Goal: Task Accomplishment & Management: Use online tool/utility

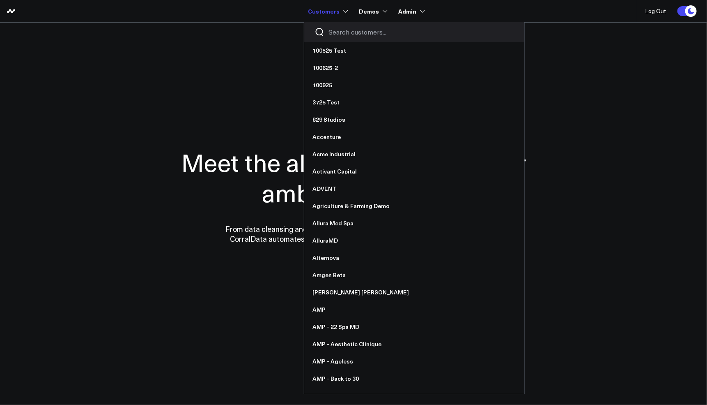
click at [338, 29] on input "Search customers input" at bounding box center [422, 32] width 186 height 9
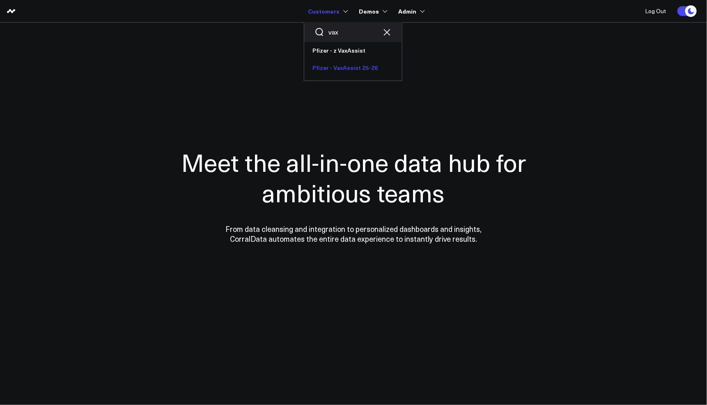
type input "vax"
click at [340, 67] on link "Pfizer - VaxAssist 25-26" at bounding box center [353, 67] width 98 height 17
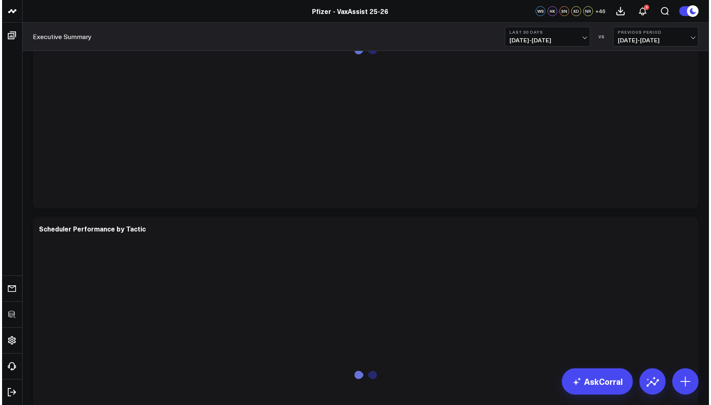
scroll to position [2655, 0]
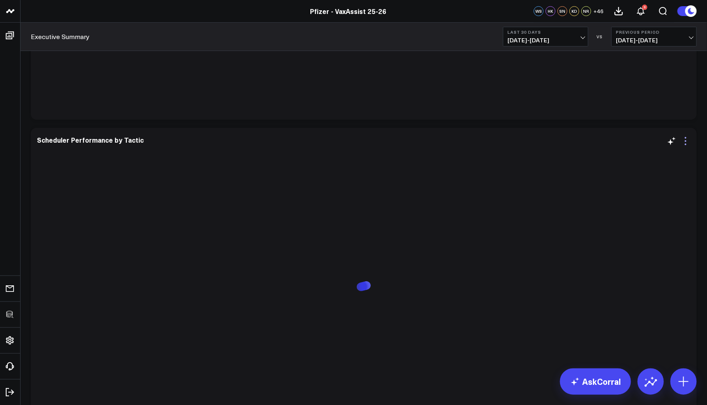
click at [685, 145] on icon at bounding box center [686, 141] width 10 height 10
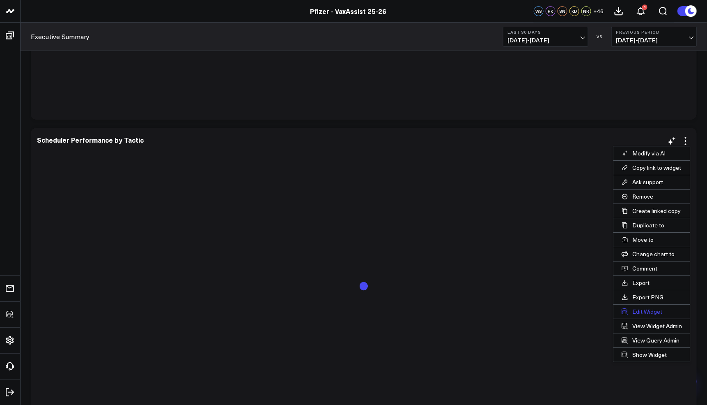
click at [642, 308] on button "Edit Widget" at bounding box center [652, 311] width 77 height 14
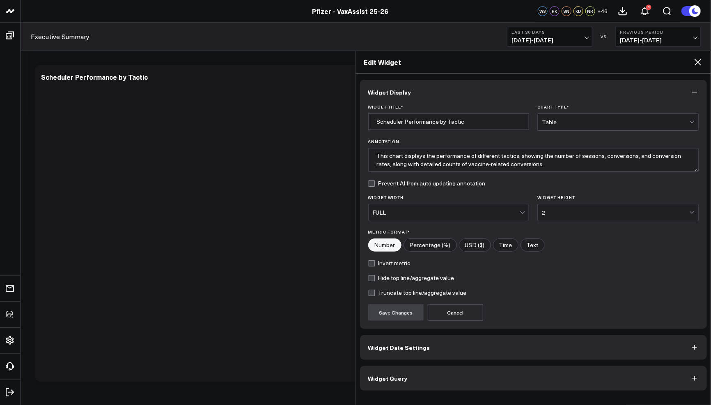
click at [456, 377] on button "Widget Query" at bounding box center [534, 378] width 348 height 25
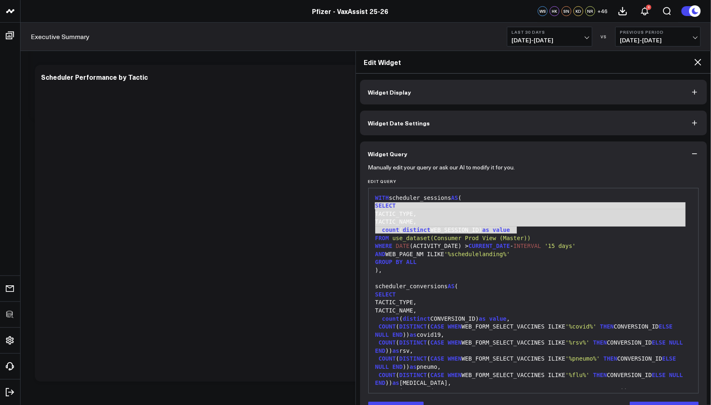
drag, startPoint x: 518, startPoint y: 228, endPoint x: 371, endPoint y: 207, distance: 149.1
click at [371, 207] on div "99 1 2 3 4 5 6 7 8 9 10 11 12 13 14 15 16 17 18 19 20 21 22 23 24 25 26 27 28 2…" at bounding box center [533, 290] width 331 height 205
copy div "SELECT TACTIC_TYPE, TACTIC_NAME, count ( distinct WEB_SESSION_ID) as value"
click at [456, 257] on div "AND WEB_PAGE_NM ILIKE '%schedulelanding%'" at bounding box center [534, 254] width 322 height 8
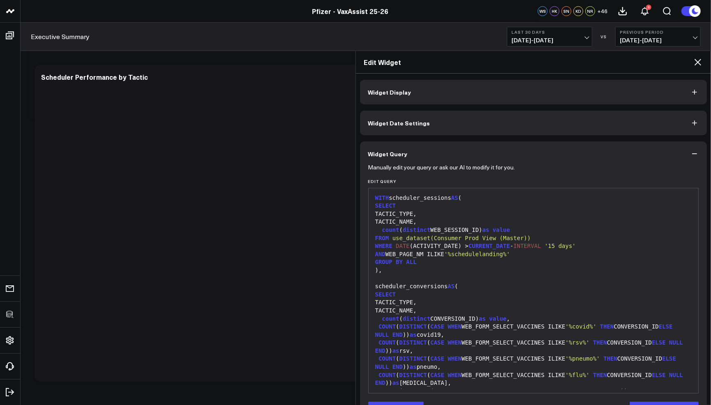
click at [447, 255] on div "AND WEB_PAGE_NM ILIKE '%schedulelanding%'" at bounding box center [534, 254] width 322 height 8
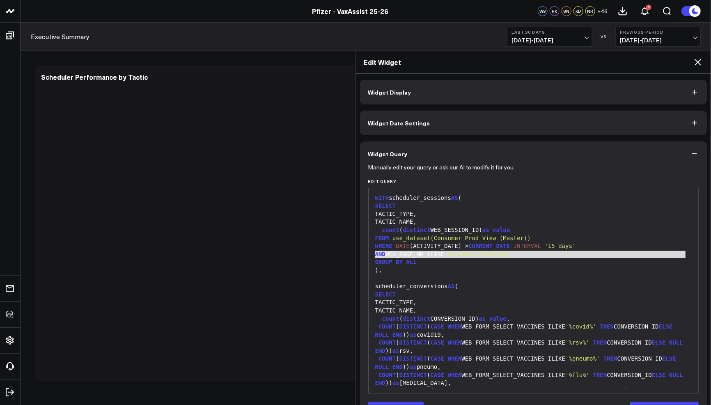
copy div "AND WEB_PAGE_NM ILIKE '%schedulelanding%'"
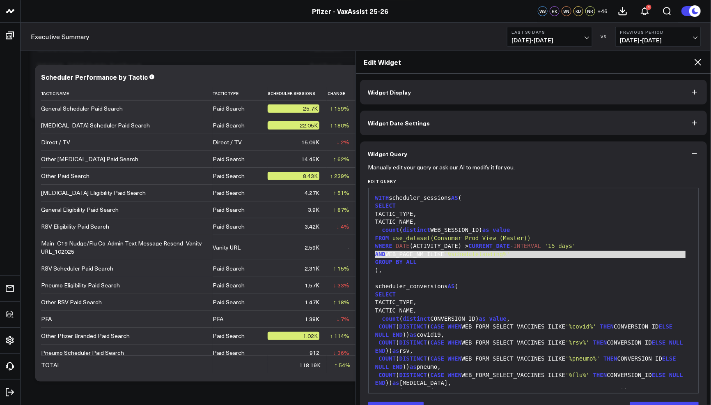
click at [702, 65] on icon at bounding box center [698, 62] width 10 height 10
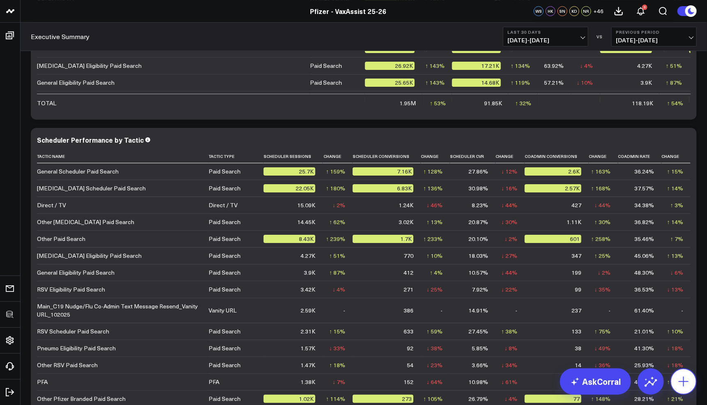
click at [686, 377] on icon at bounding box center [683, 381] width 13 height 13
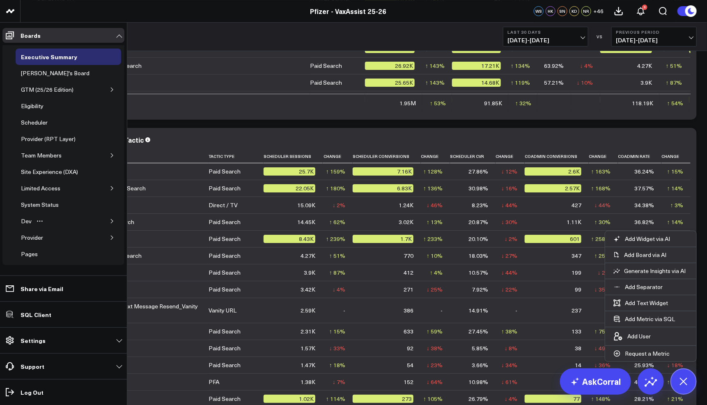
scroll to position [14, 0]
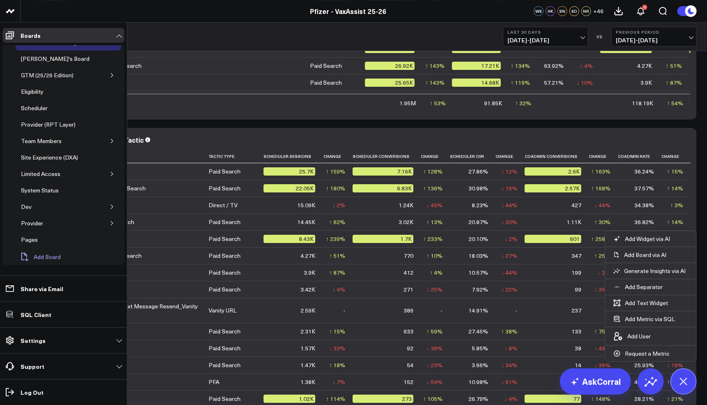
click at [43, 254] on span "Add Board" at bounding box center [47, 256] width 27 height 7
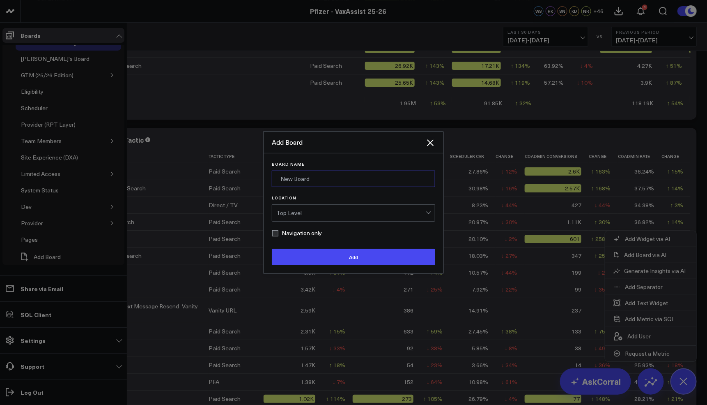
click at [304, 184] on input "Board Name" at bounding box center [353, 178] width 163 height 16
type input "Co-Admin by Tactics"
click at [312, 212] on div "Top Level" at bounding box center [351, 213] width 150 height 7
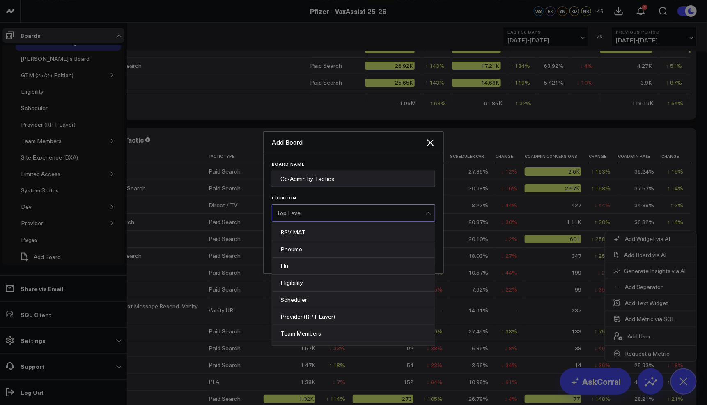
scroll to position [108, 0]
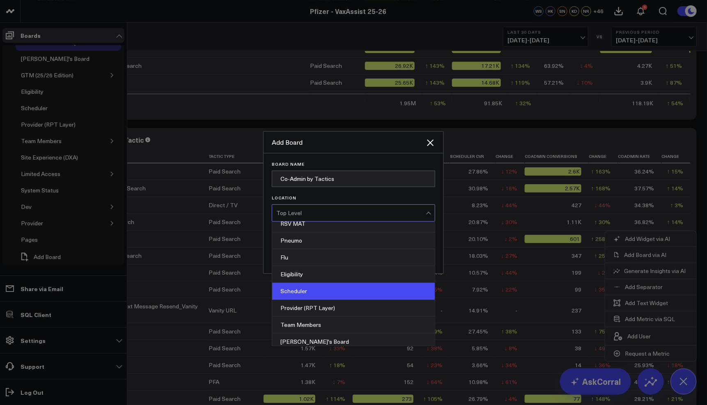
click at [319, 289] on div "Scheduler" at bounding box center [353, 291] width 163 height 17
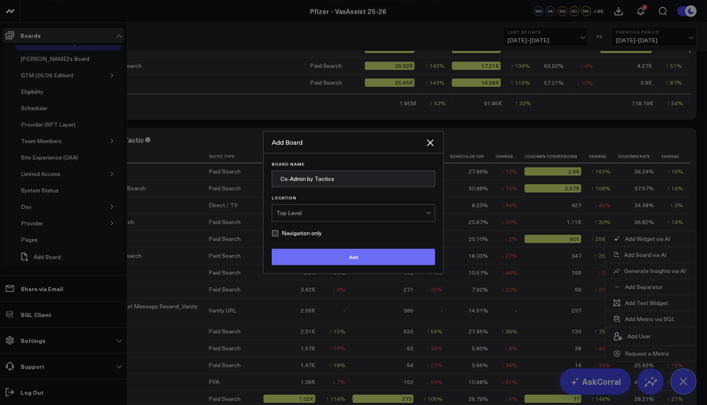
click at [345, 255] on button "Add" at bounding box center [353, 257] width 163 height 16
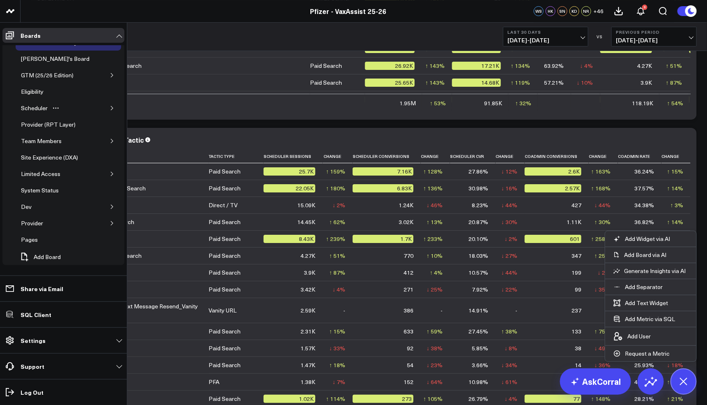
click at [110, 106] on icon "button" at bounding box center [112, 108] width 5 height 5
click at [39, 123] on div "Co-Admin by Tactics" at bounding box center [54, 125] width 58 height 10
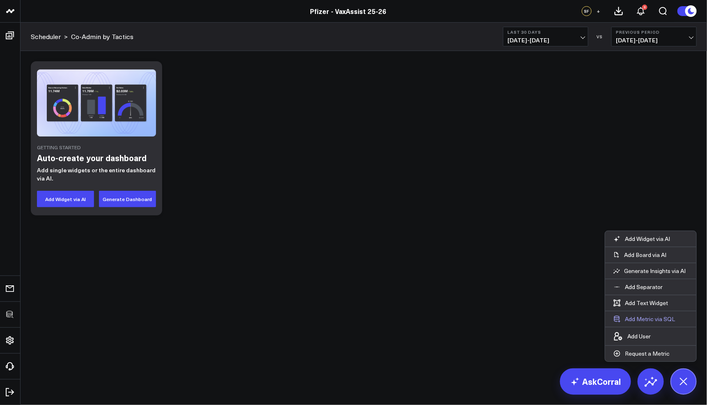
click at [657, 322] on button "Add Metric via SQL" at bounding box center [645, 319] width 78 height 16
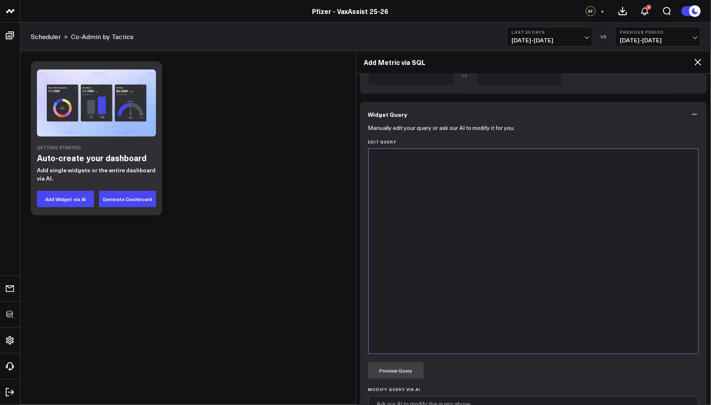
scroll to position [397, 0]
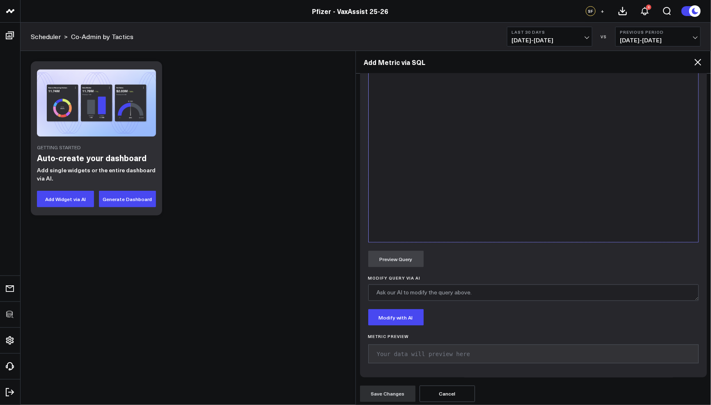
click at [455, 138] on div at bounding box center [534, 139] width 322 height 196
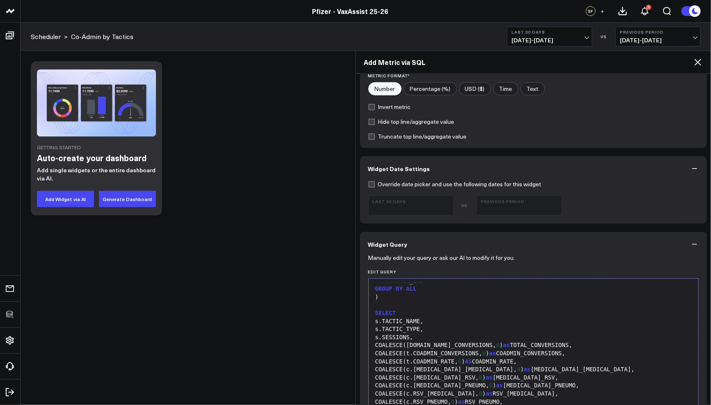
scroll to position [0, 0]
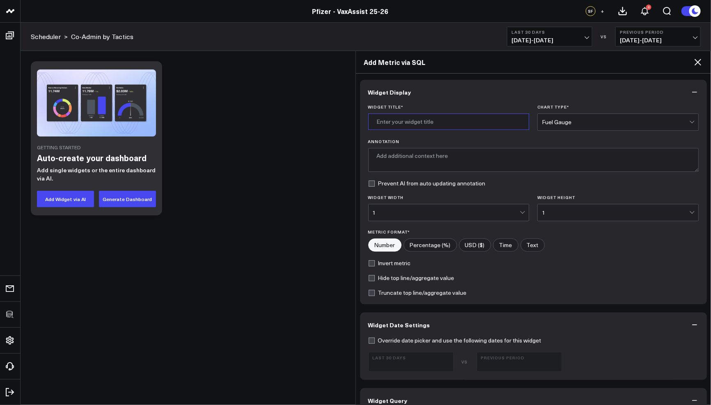
click at [436, 123] on input "Widget Title *" at bounding box center [448, 121] width 161 height 16
type input "Co-Admin Performance by Tactic"
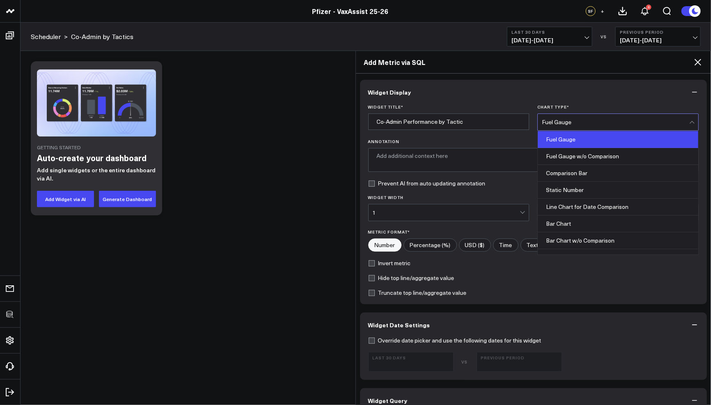
click at [589, 120] on div "Fuel Gauge" at bounding box center [615, 122] width 147 height 7
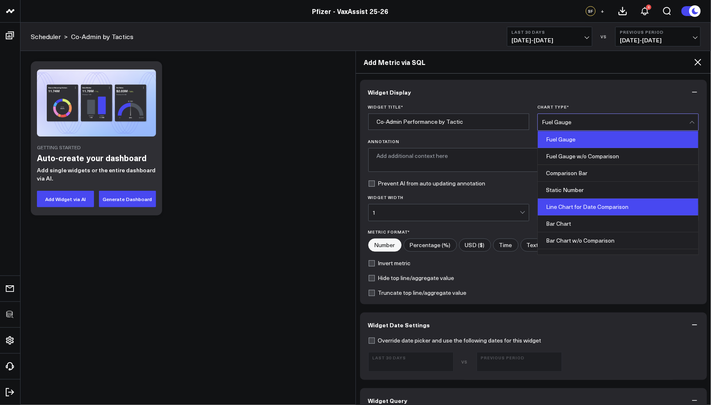
scroll to position [327, 0]
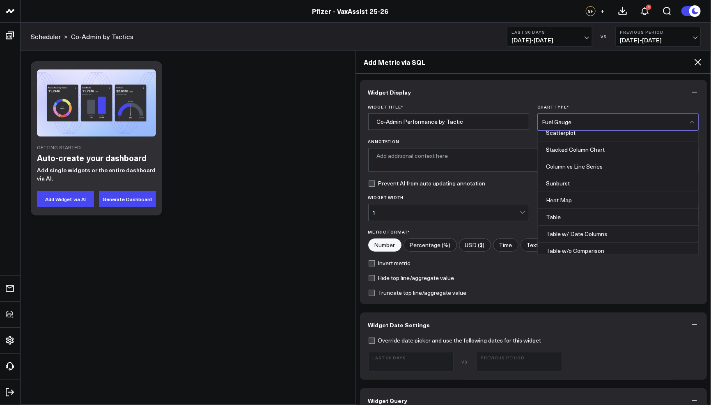
click at [582, 217] on div "Table" at bounding box center [618, 217] width 161 height 17
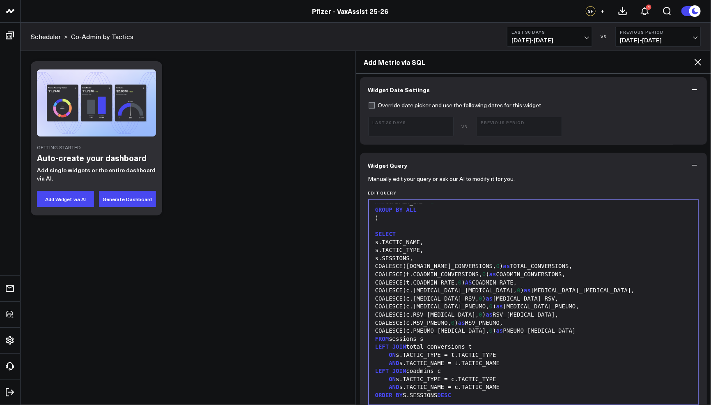
scroll to position [397, 0]
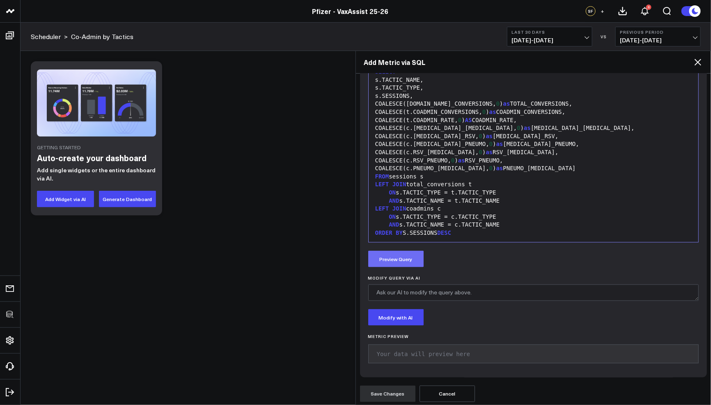
click at [401, 251] on button "Preview Query" at bounding box center [395, 259] width 55 height 16
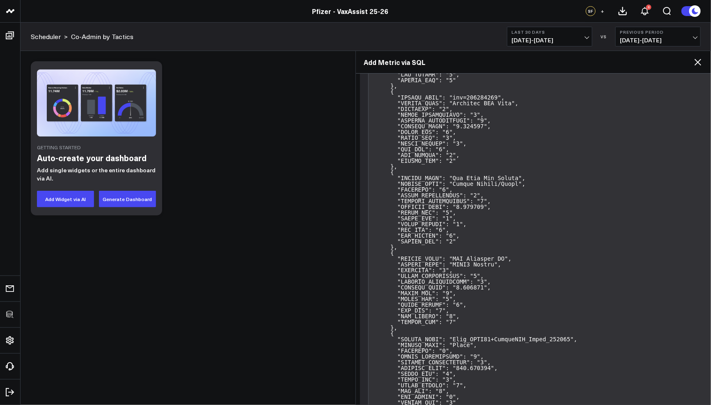
scroll to position [13707, 0]
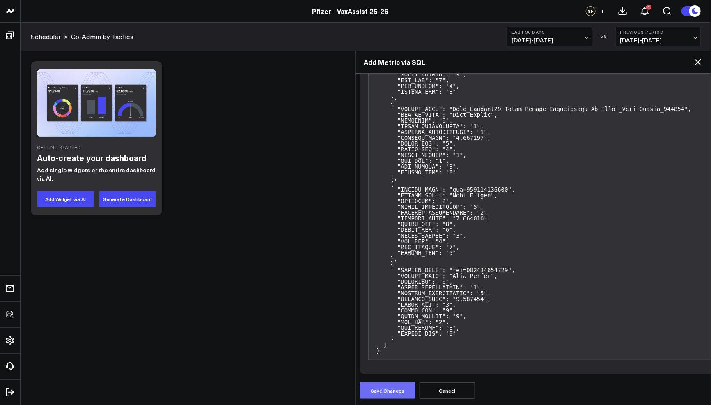
click at [402, 382] on button "Save Changes" at bounding box center [387, 390] width 55 height 16
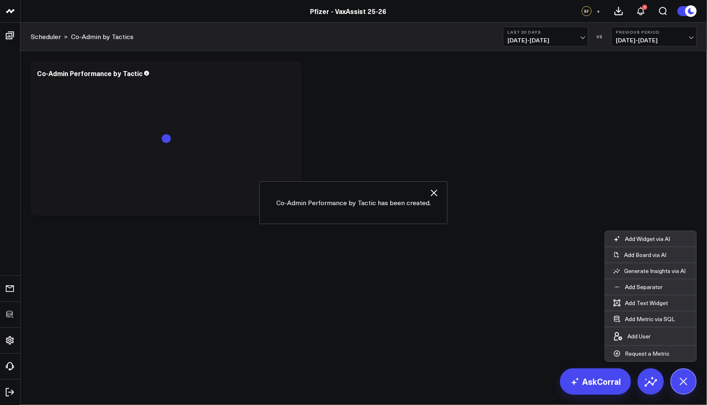
click at [430, 191] on icon "button" at bounding box center [434, 193] width 10 height 10
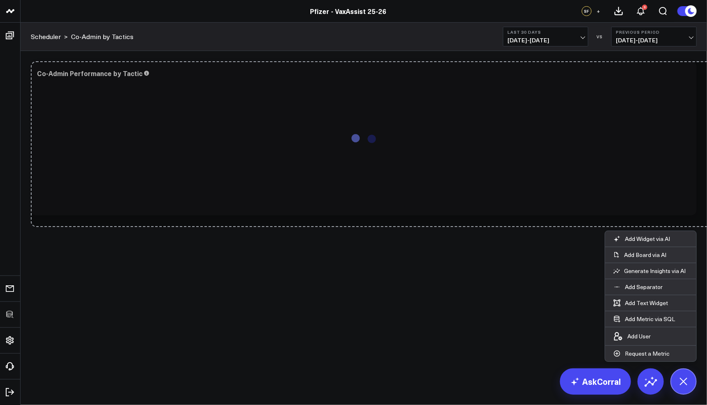
drag, startPoint x: 296, startPoint y: 213, endPoint x: 711, endPoint y: 228, distance: 415.2
click at [707, 228] on html "100525 Test 100625-2 100925 3725 Test 829 Studios Accenture Acme Industrial Act…" at bounding box center [353, 202] width 707 height 405
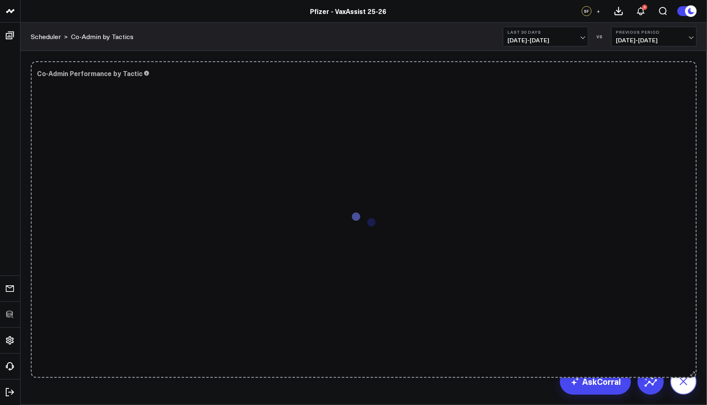
drag, startPoint x: 693, startPoint y: 211, endPoint x: 693, endPoint y: 379, distance: 168.0
click at [693, 379] on div "100525 Test 100625-2 100925 3725 Test 829 Studios Accenture Acme Industrial Act…" at bounding box center [353, 215] width 707 height 431
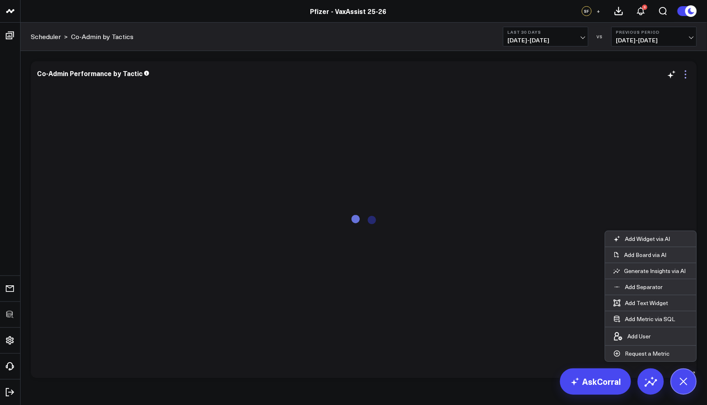
click at [686, 73] on icon at bounding box center [686, 74] width 10 height 10
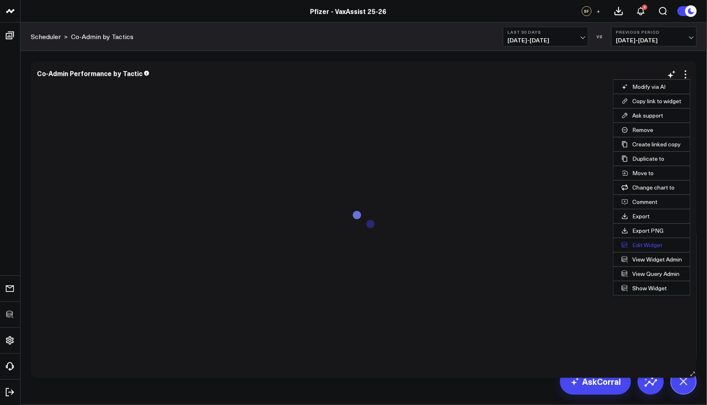
click at [637, 239] on button "Edit Widget" at bounding box center [652, 245] width 77 height 14
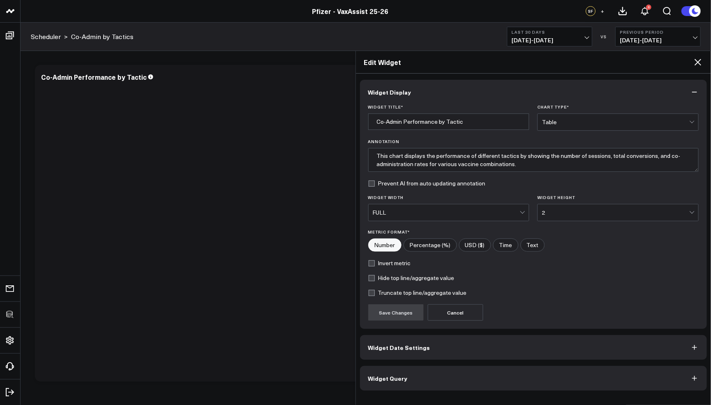
click at [387, 375] on span "Widget Query" at bounding box center [387, 378] width 39 height 7
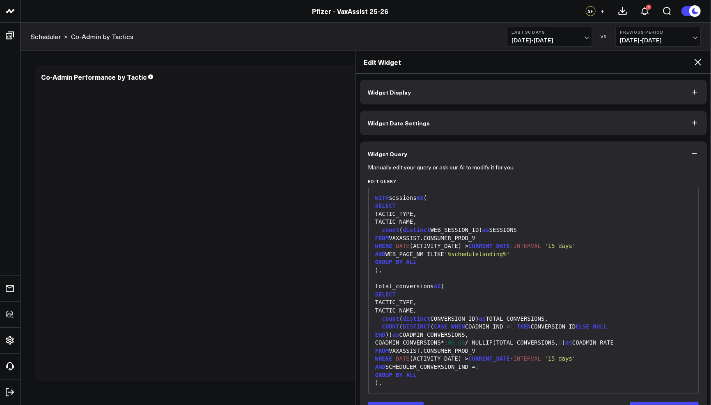
scroll to position [27, 0]
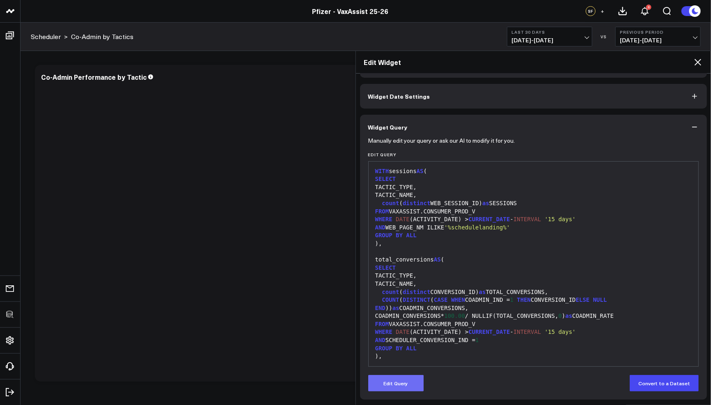
click at [401, 380] on button "Edit Query" at bounding box center [395, 383] width 55 height 16
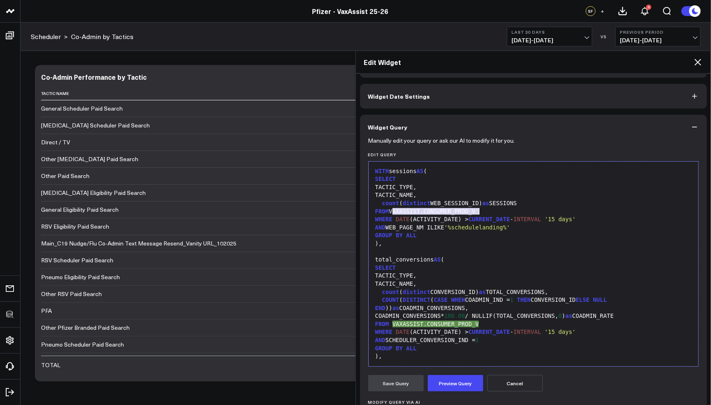
drag, startPoint x: 393, startPoint y: 210, endPoint x: 495, endPoint y: 210, distance: 102.3
click at [495, 210] on div "FROM VAXASSIST.CONSUMER_PROD_V" at bounding box center [534, 211] width 322 height 8
drag, startPoint x: 541, startPoint y: 210, endPoint x: 397, endPoint y: 209, distance: 144.6
click at [397, 209] on div "FROM use_dataset(Consumer Prod View (Master))" at bounding box center [534, 211] width 322 height 8
copy div "use_dataset(Consumer Prod View (Master))"
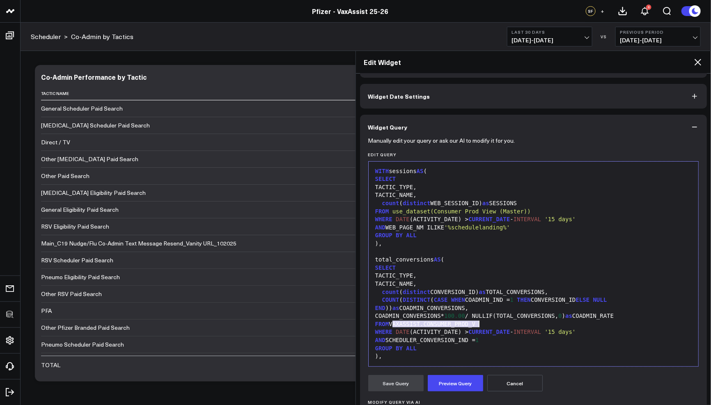
drag, startPoint x: 392, startPoint y: 322, endPoint x: 520, endPoint y: 322, distance: 128.6
click at [520, 322] on div "FROM VAXASSIST.CONSUMER_PROD_V" at bounding box center [534, 324] width 322 height 8
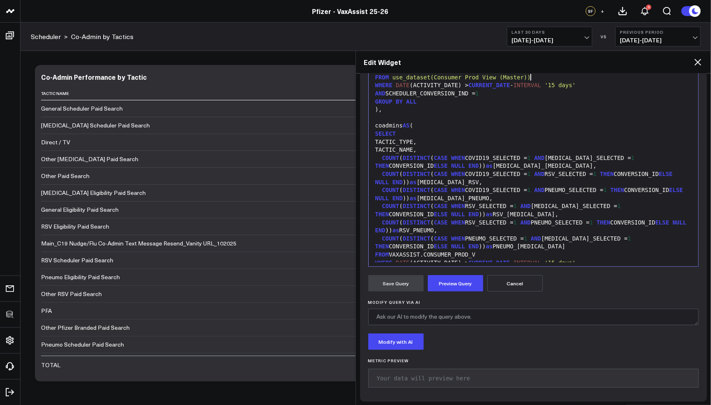
scroll to position [228, 0]
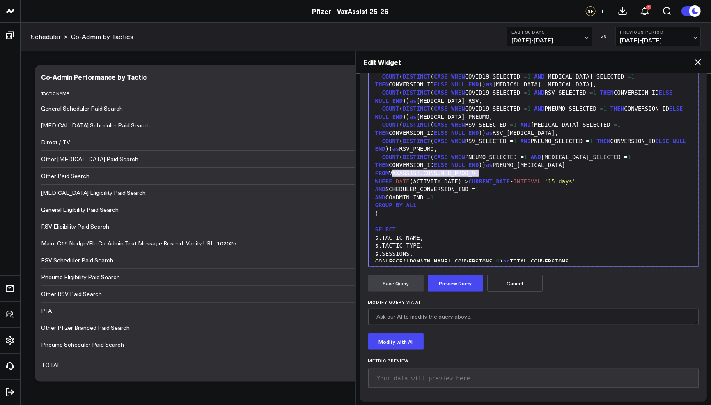
drag, startPoint x: 392, startPoint y: 172, endPoint x: 495, endPoint y: 172, distance: 103.5
click at [495, 172] on div "FROM VAXASSIST.CONSUMER_PROD_V" at bounding box center [534, 173] width 322 height 8
click at [465, 277] on button "Preview Query" at bounding box center [455, 283] width 55 height 16
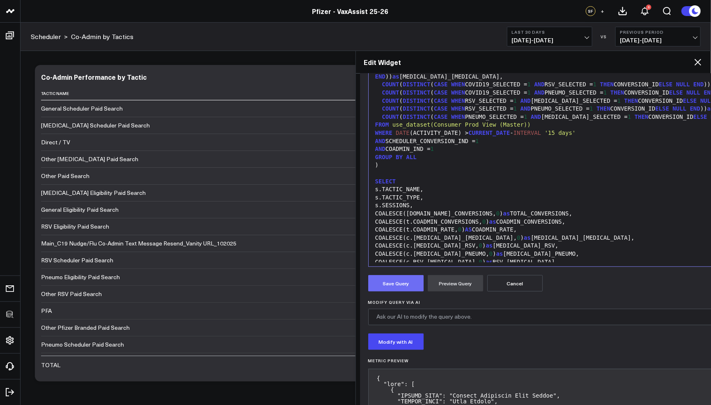
scroll to position [220, 0]
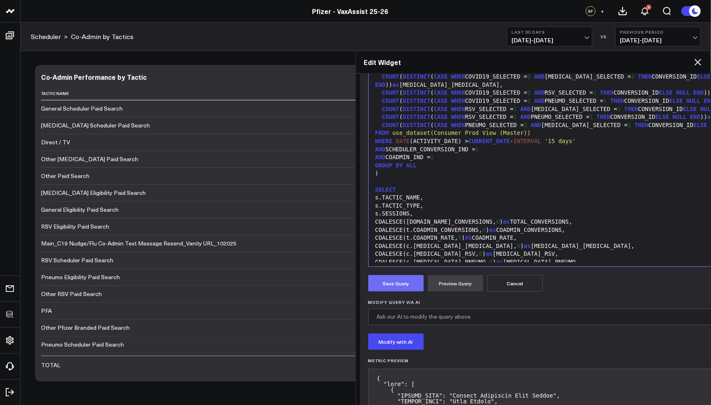
click at [411, 288] on button "Save Query" at bounding box center [395, 283] width 55 height 16
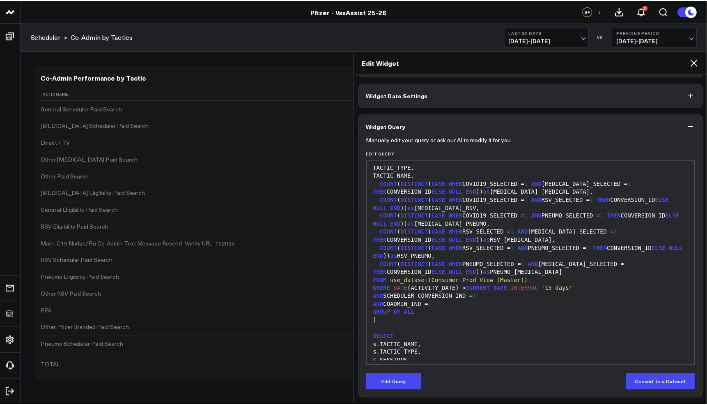
scroll to position [236, 0]
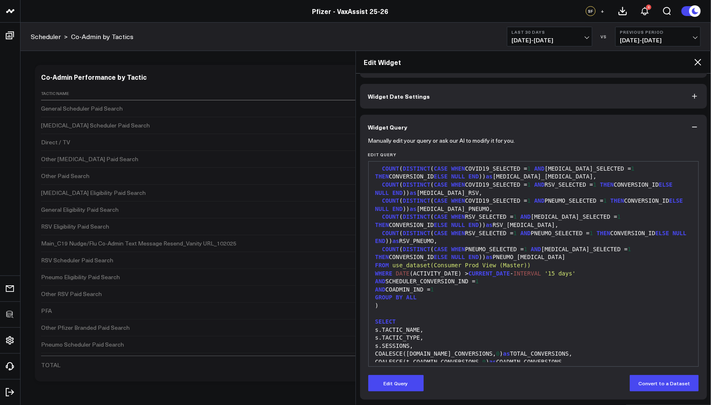
click at [701, 64] on icon at bounding box center [698, 62] width 10 height 10
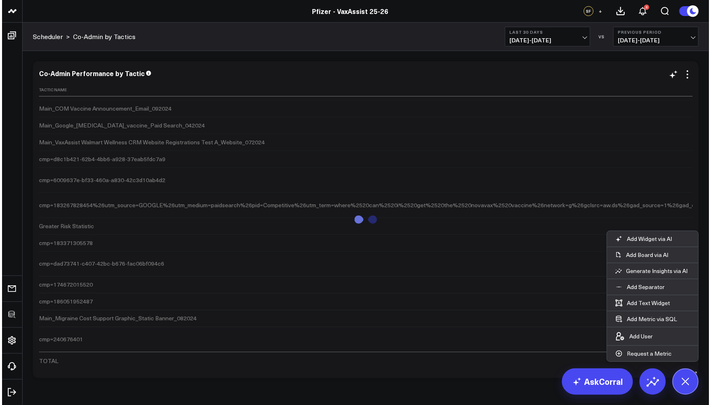
scroll to position [3333, 0]
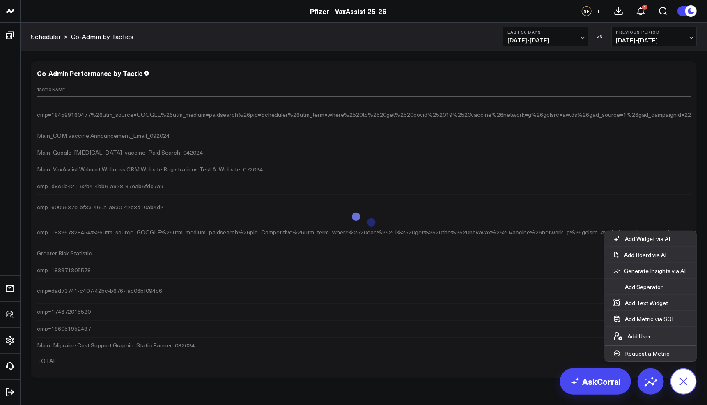
click at [687, 382] on icon at bounding box center [684, 381] width 18 height 18
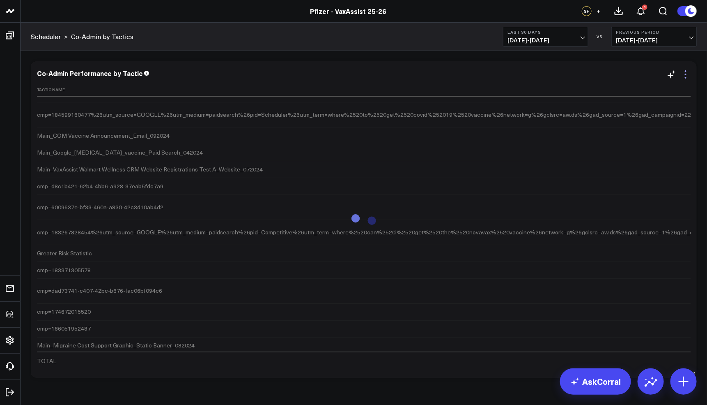
click at [686, 78] on icon at bounding box center [686, 78] width 2 height 2
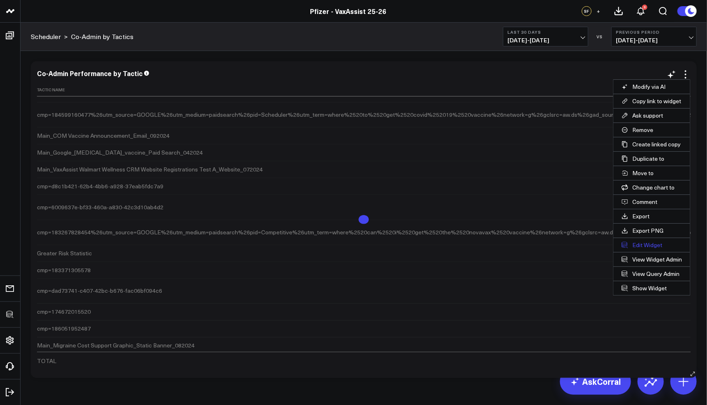
click at [643, 241] on button "Edit Widget" at bounding box center [652, 245] width 77 height 14
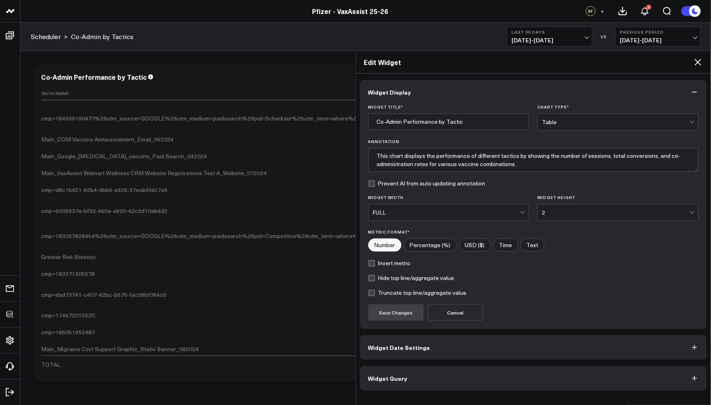
click at [447, 368] on button "Widget Query" at bounding box center [534, 378] width 348 height 25
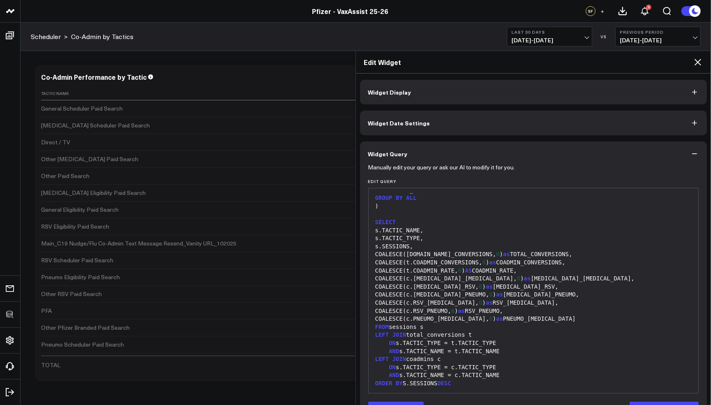
scroll to position [27, 0]
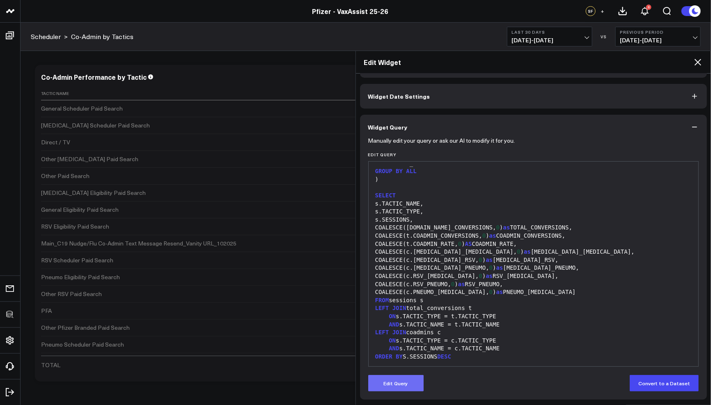
click at [400, 376] on button "Edit Query" at bounding box center [395, 383] width 55 height 16
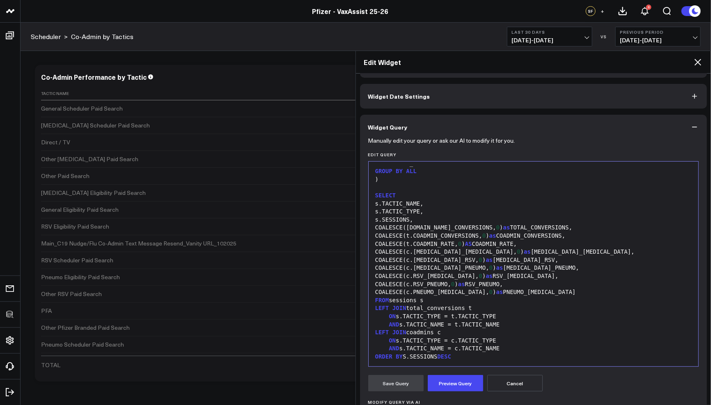
click at [390, 205] on div "s.TACTIC_NAME," at bounding box center [534, 204] width 322 height 8
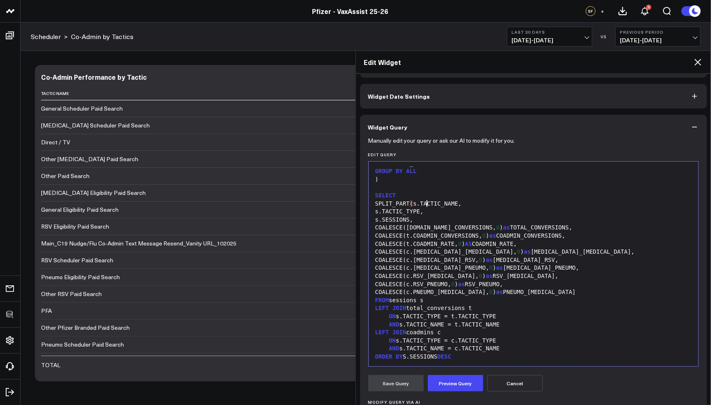
click at [473, 201] on div "SPLIT_PART ( s.TACTIC_NAME," at bounding box center [534, 204] width 322 height 8
click at [462, 383] on button "Preview Query" at bounding box center [455, 383] width 55 height 16
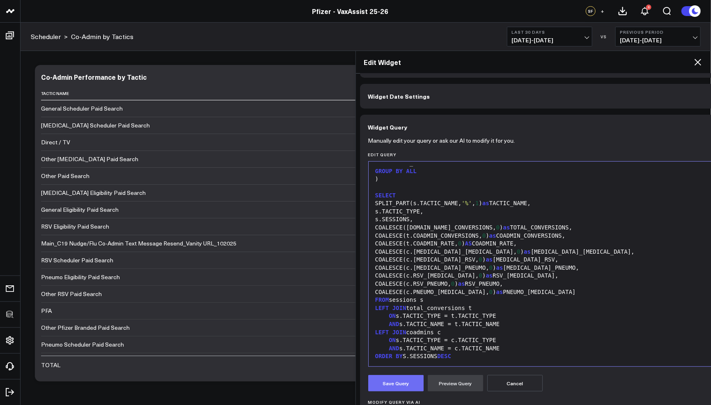
scroll to position [249, 0]
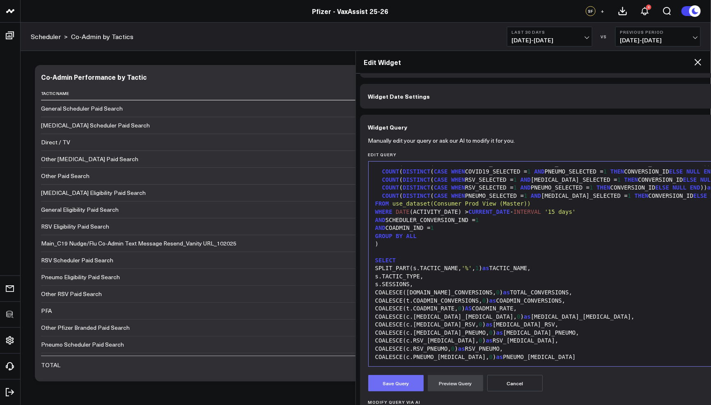
click at [393, 383] on button "Save Query" at bounding box center [395, 383] width 55 height 16
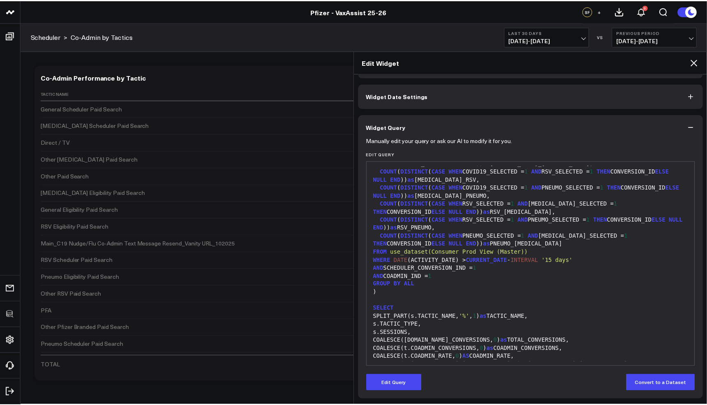
scroll to position [338, 0]
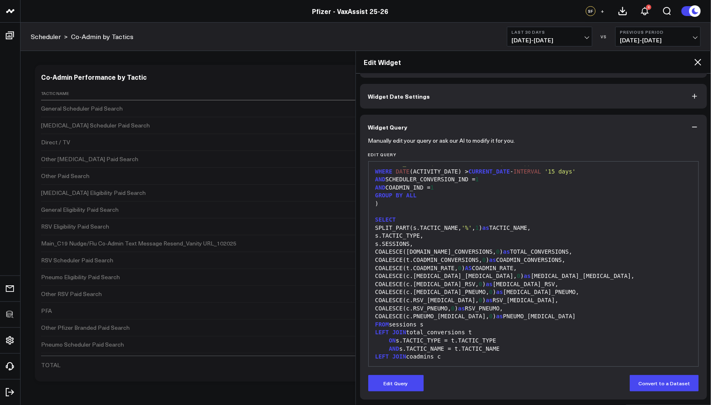
click at [698, 61] on icon at bounding box center [698, 62] width 7 height 7
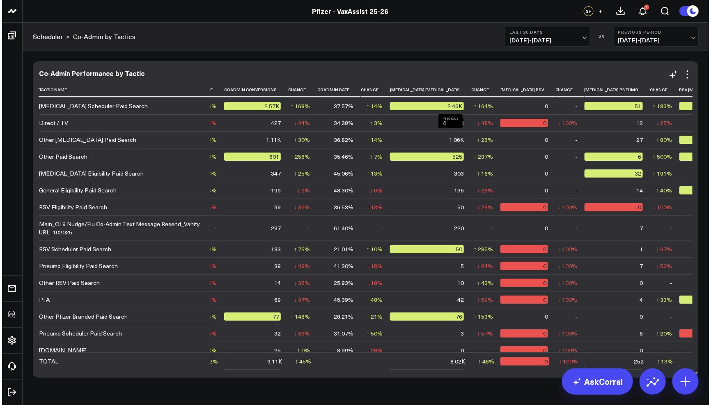
scroll to position [0, 190]
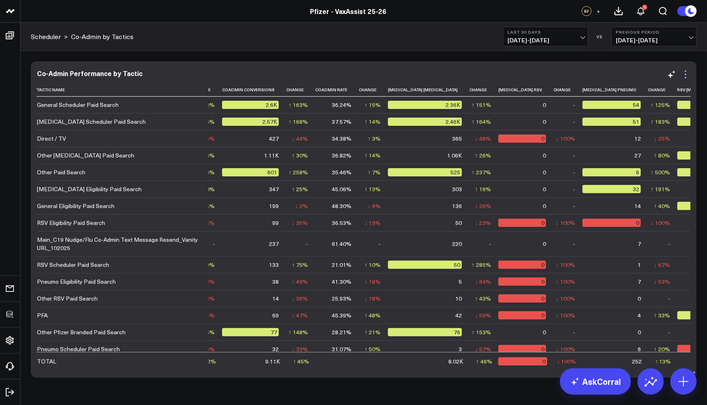
click at [684, 76] on icon at bounding box center [686, 74] width 10 height 10
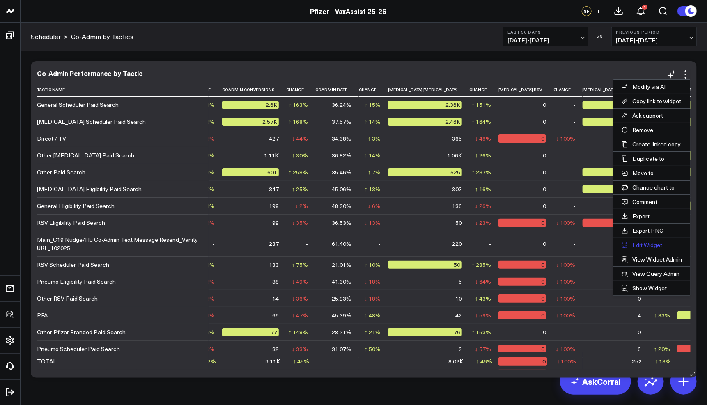
click at [634, 238] on button "Edit Widget" at bounding box center [652, 245] width 77 height 14
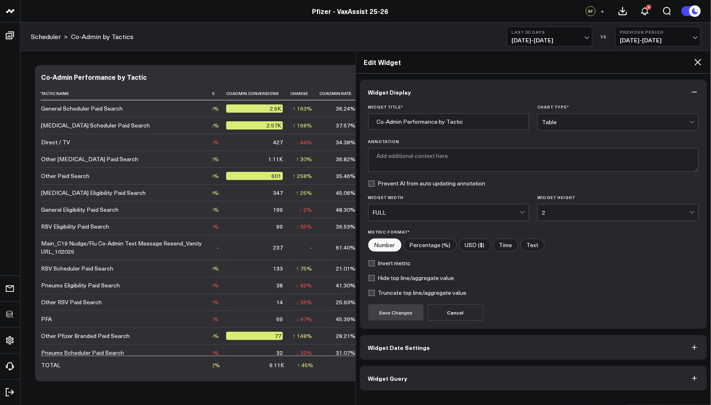
type textarea "This chart displays the performance of different tactics by showing the number …"
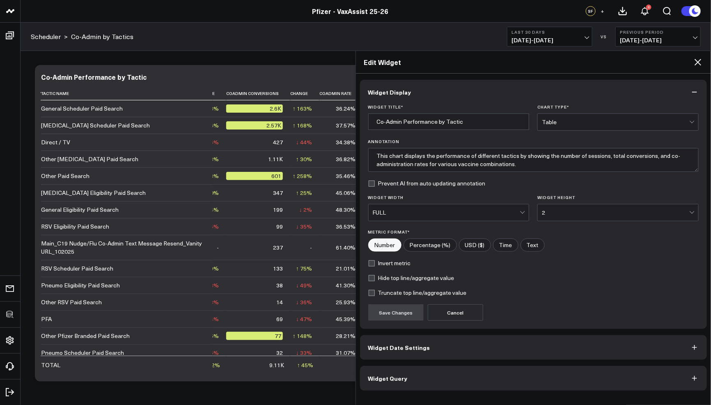
click at [435, 373] on button "Widget Query" at bounding box center [534, 378] width 348 height 25
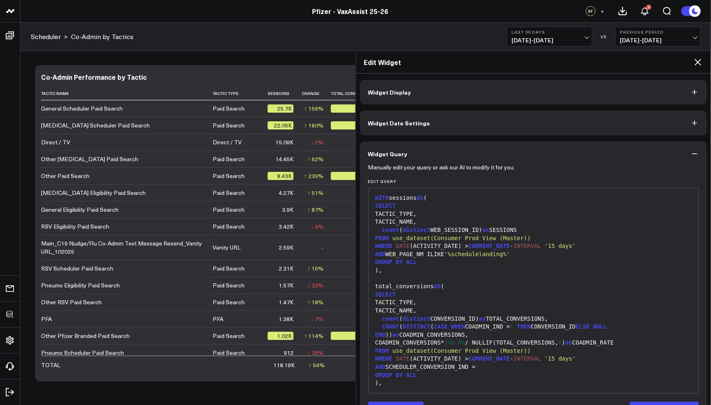
scroll to position [100, 0]
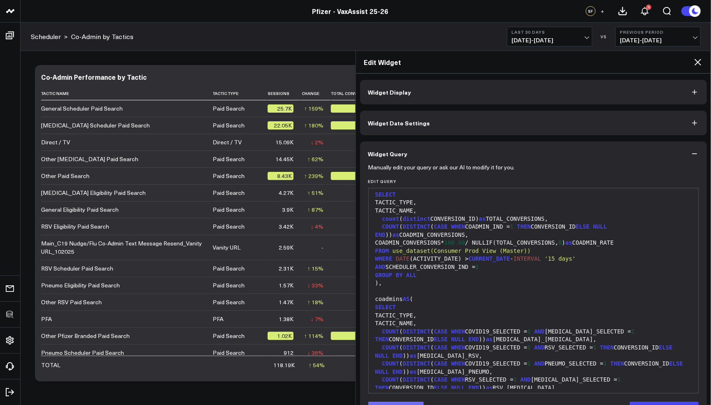
click at [401, 402] on button "Edit Query" at bounding box center [395, 409] width 55 height 16
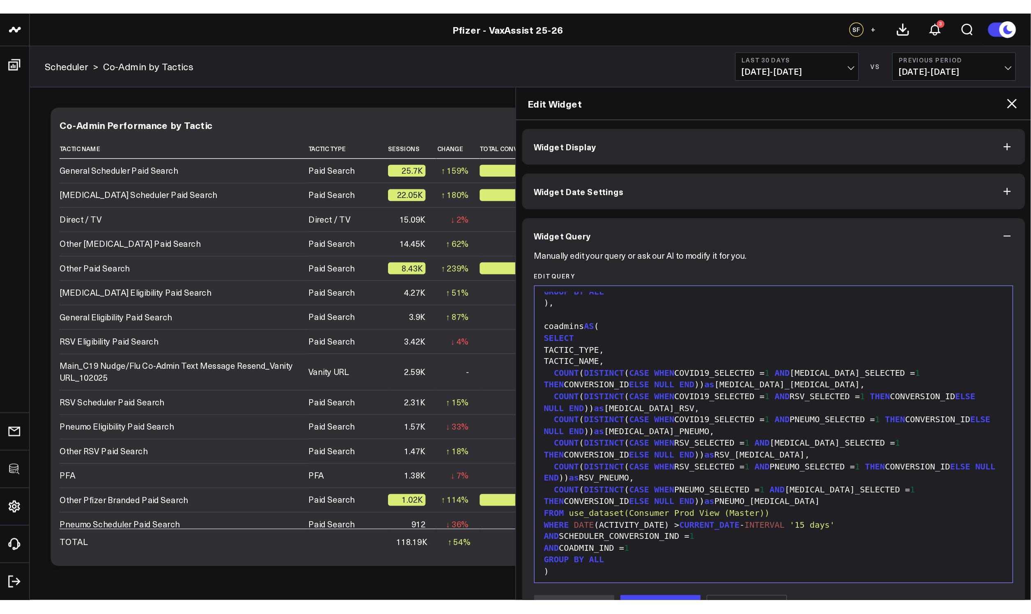
scroll to position [206, 0]
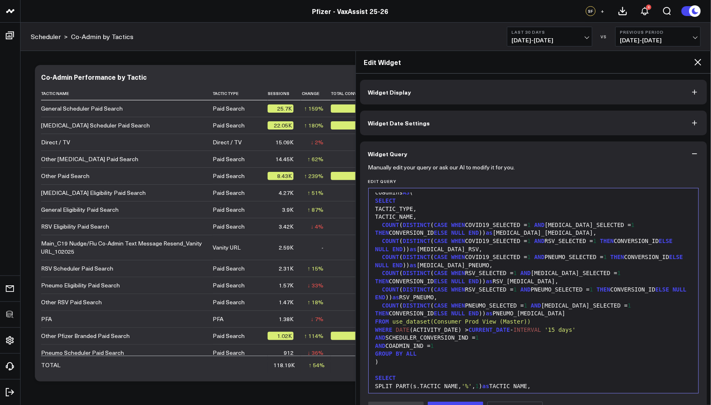
click at [700, 64] on icon at bounding box center [698, 62] width 10 height 10
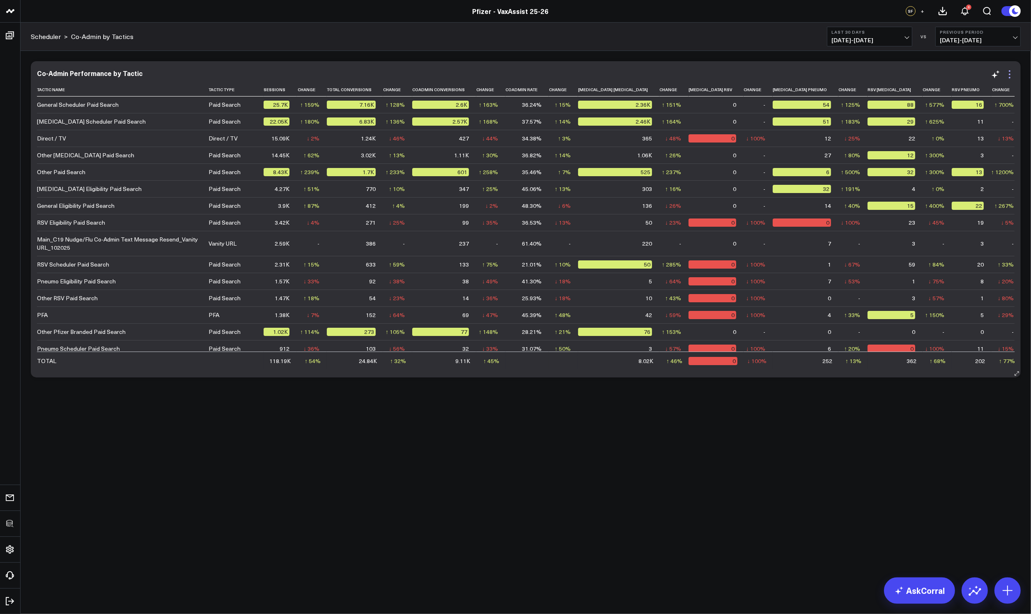
click at [707, 76] on icon at bounding box center [1010, 74] width 10 height 10
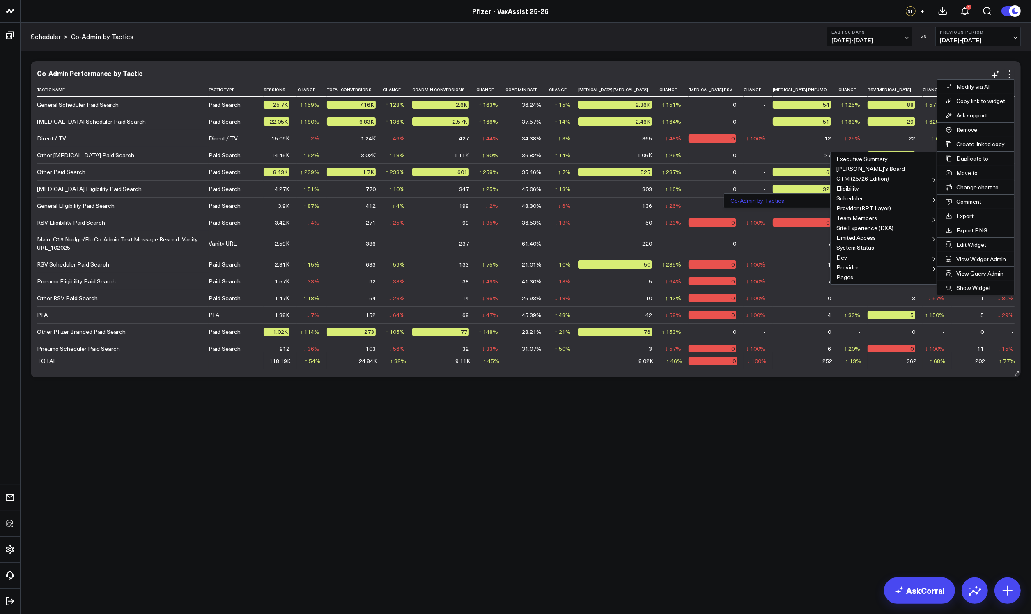
click at [707, 204] on button "Co-Admin by Tactics" at bounding box center [778, 201] width 106 height 10
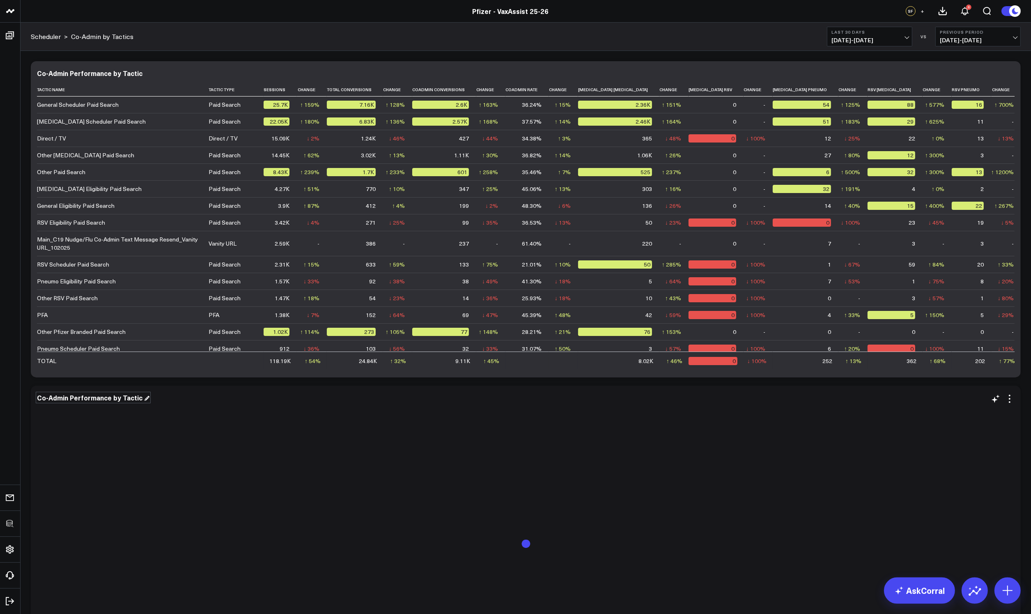
click at [135, 397] on div "Co-Admin Performance by Tactic" at bounding box center [93, 397] width 113 height 9
click at [138, 399] on div "Co-Admin Performance by Tactic" at bounding box center [90, 397] width 107 height 9
click at [134, 397] on div "Co-Admin Performance by Tactic" at bounding box center [90, 397] width 107 height 9
click at [137, 398] on div "Co-Admin Performance by Tactic" at bounding box center [90, 397] width 107 height 9
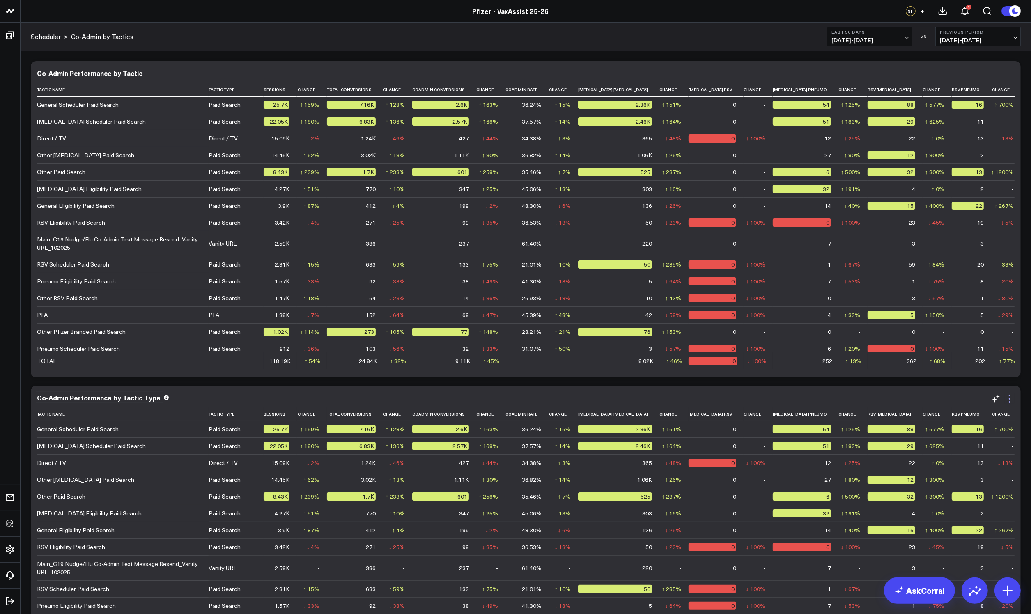
click at [707, 400] on icon at bounding box center [1010, 399] width 10 height 10
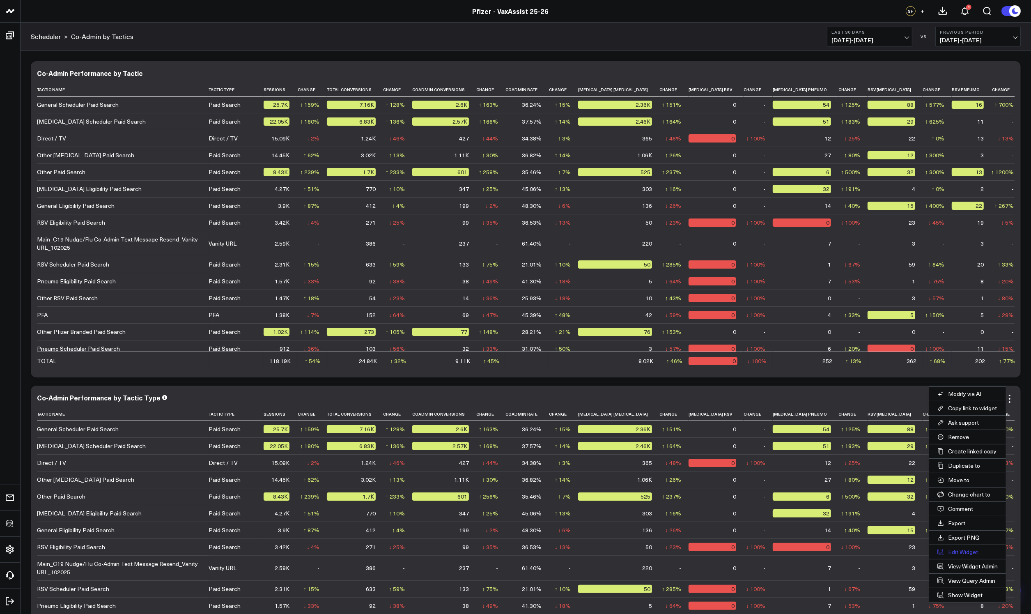
click at [707, 404] on button "Edit Widget" at bounding box center [968, 552] width 77 height 14
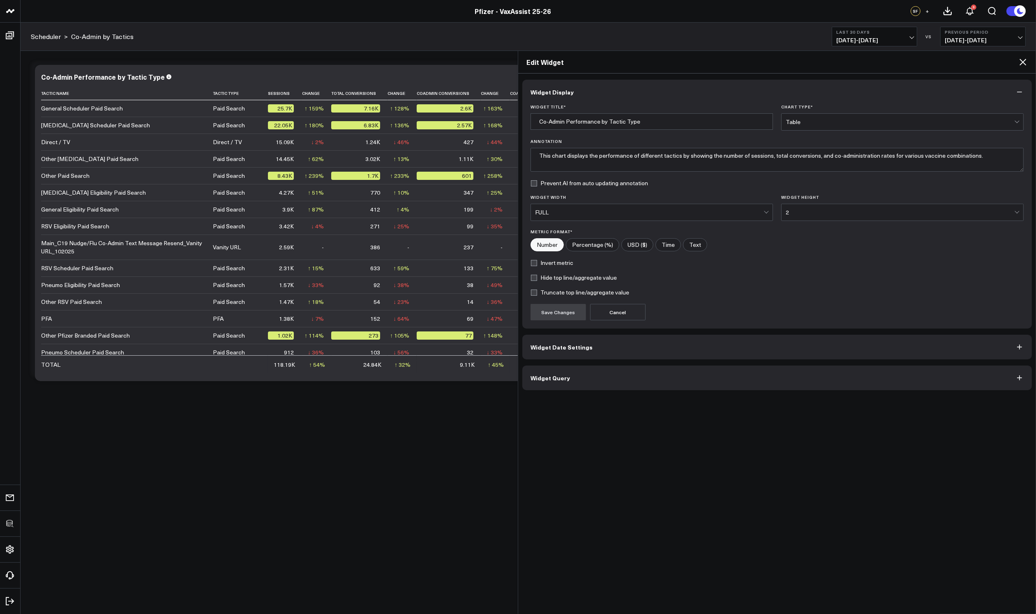
click at [609, 382] on button "Widget Query" at bounding box center [776, 378] width 509 height 25
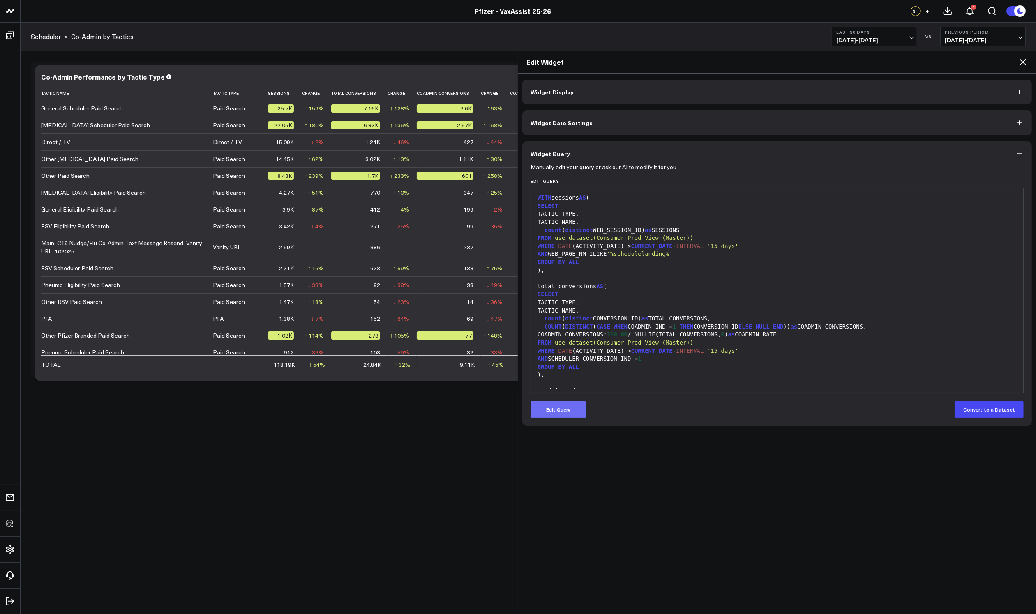
click at [575, 404] on button "Edit Query" at bounding box center [557, 409] width 55 height 16
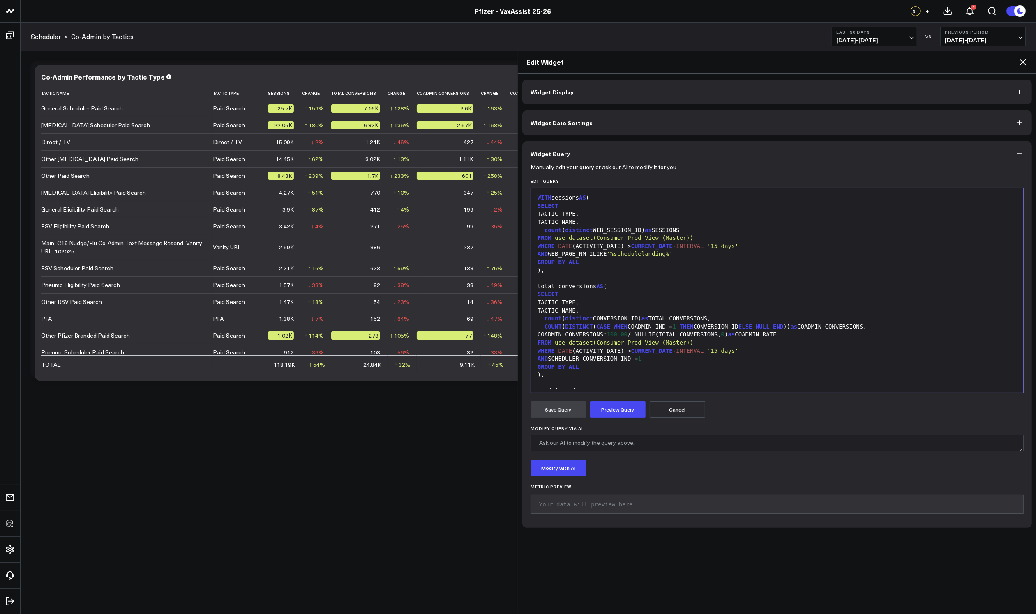
click at [579, 220] on div "TACTIC_NAME," at bounding box center [777, 222] width 484 height 8
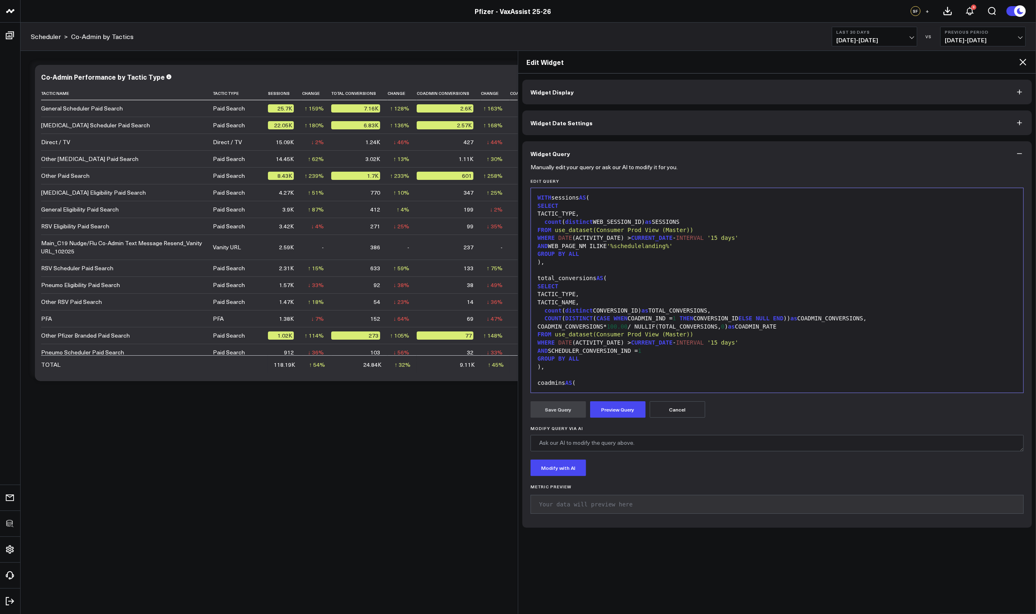
click at [579, 301] on div "TACTIC_NAME," at bounding box center [777, 303] width 484 height 8
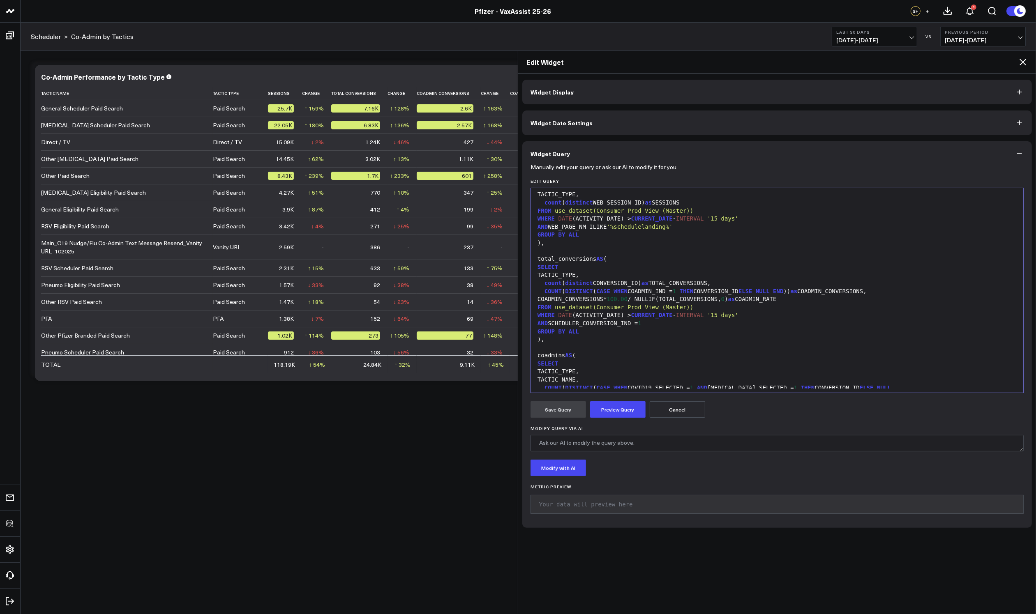
scroll to position [54, 0]
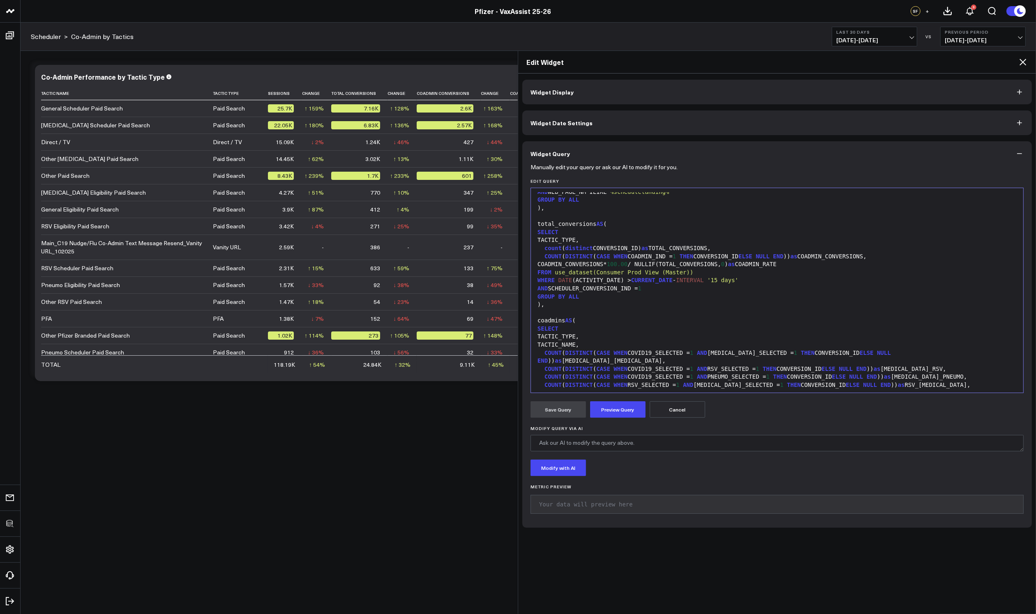
click at [578, 343] on div "TACTIC_NAME," at bounding box center [777, 345] width 484 height 8
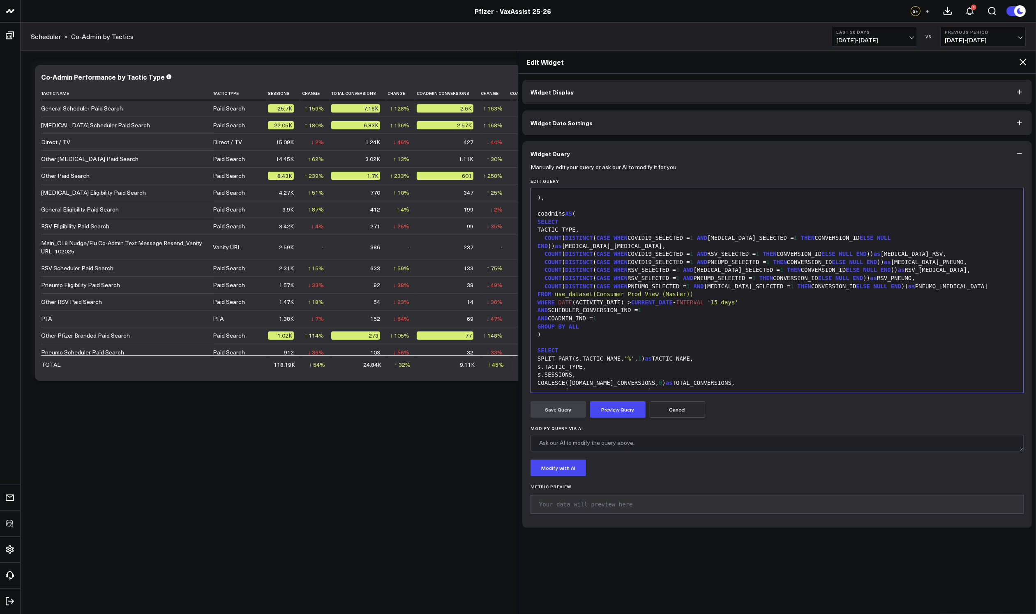
scroll to position [282, 0]
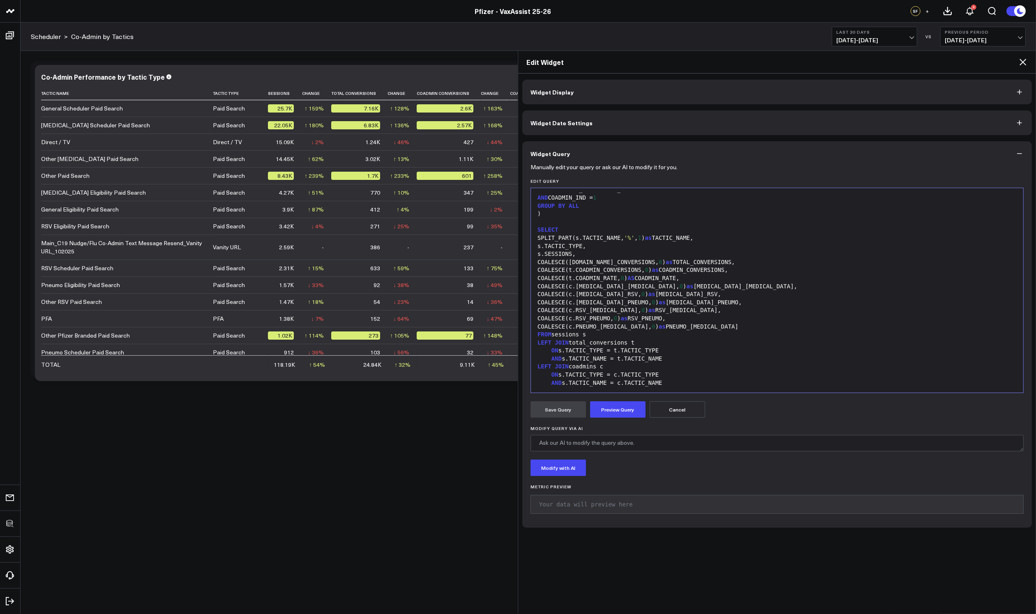
click at [580, 234] on div "SPLIT_PART(s.TACTIC_NAME, '%' , 1 ) as TACTIC_NAME," at bounding box center [777, 238] width 484 height 8
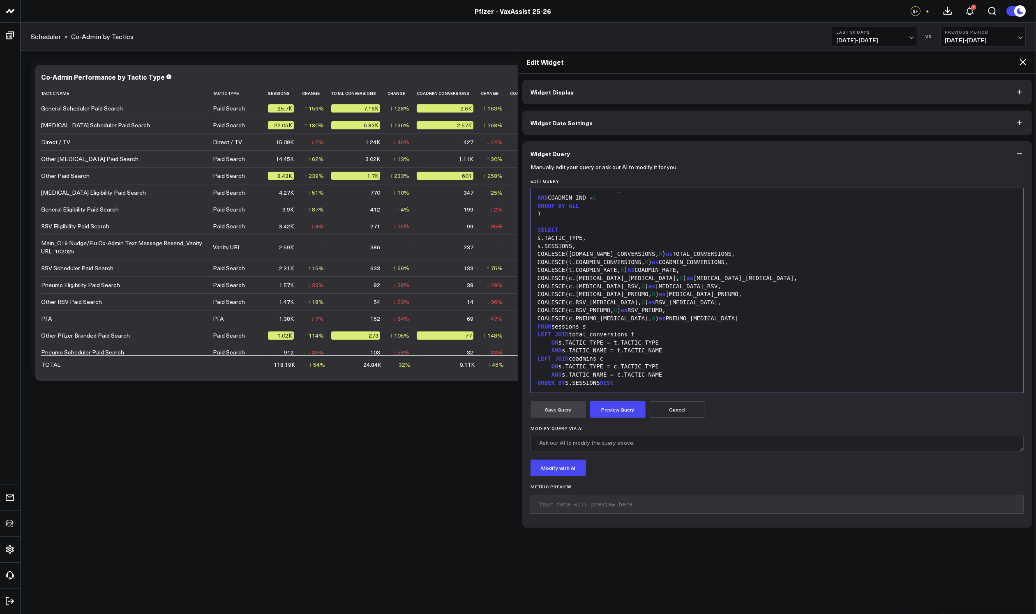
scroll to position [274, 0]
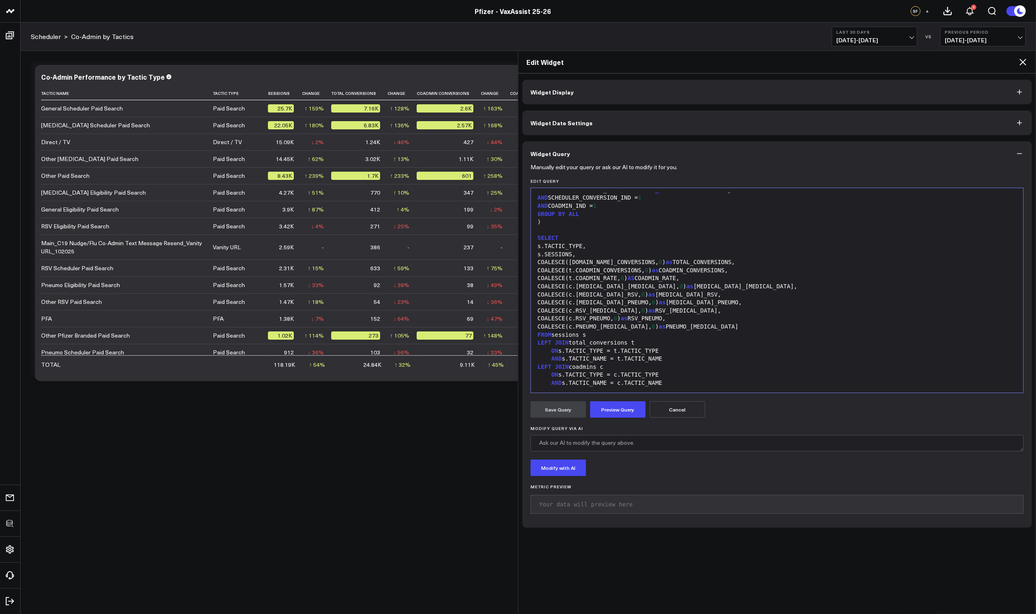
click at [621, 355] on div "AND s.TACTIC_NAME = t.TACTIC_NAME" at bounding box center [777, 359] width 484 height 8
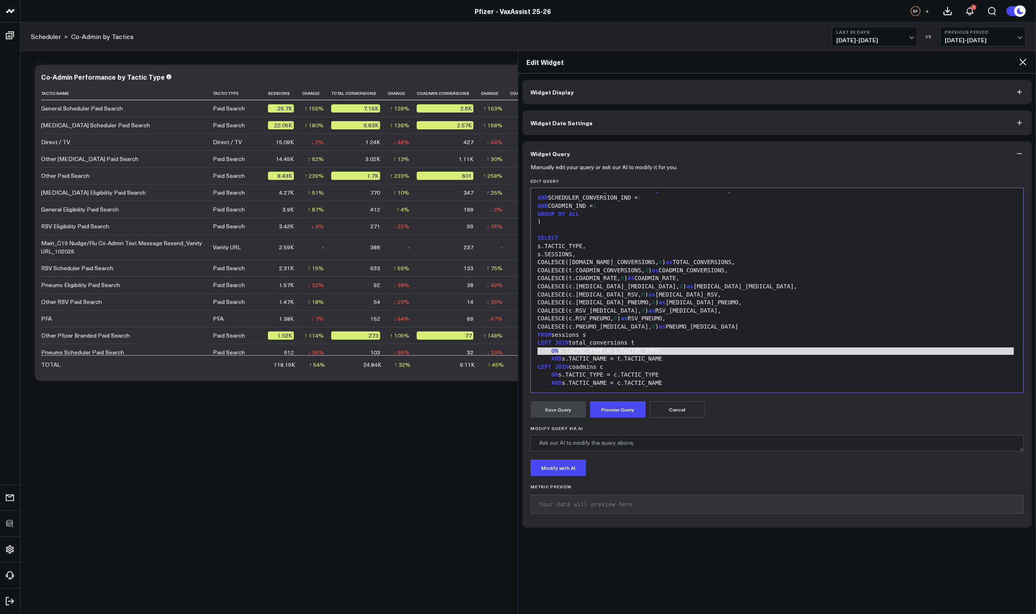
scroll to position [266, 0]
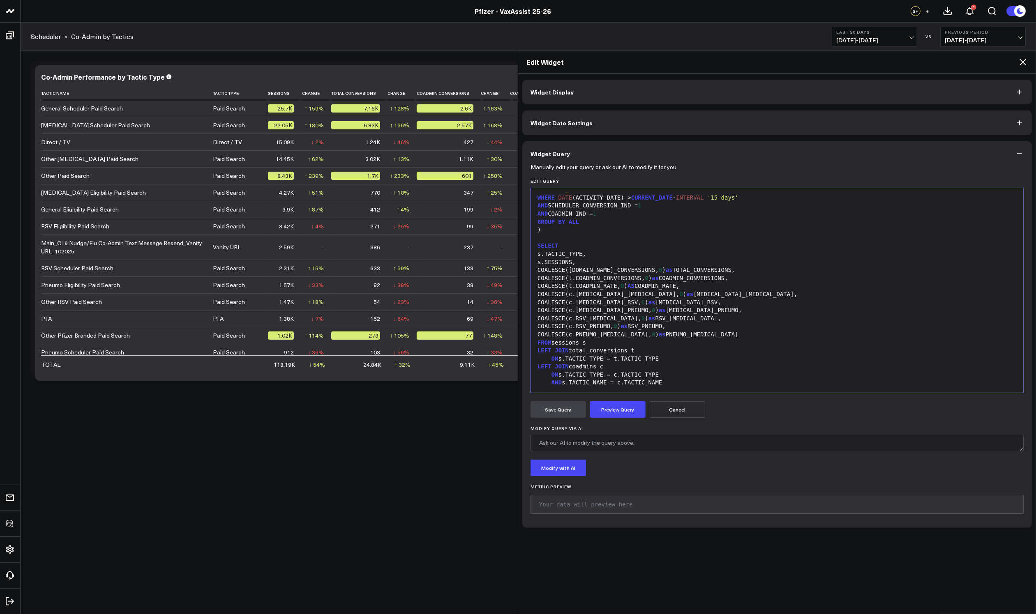
click at [621, 379] on div "AND s.TACTIC_NAME = c.TACTIC_NAME" at bounding box center [777, 383] width 484 height 8
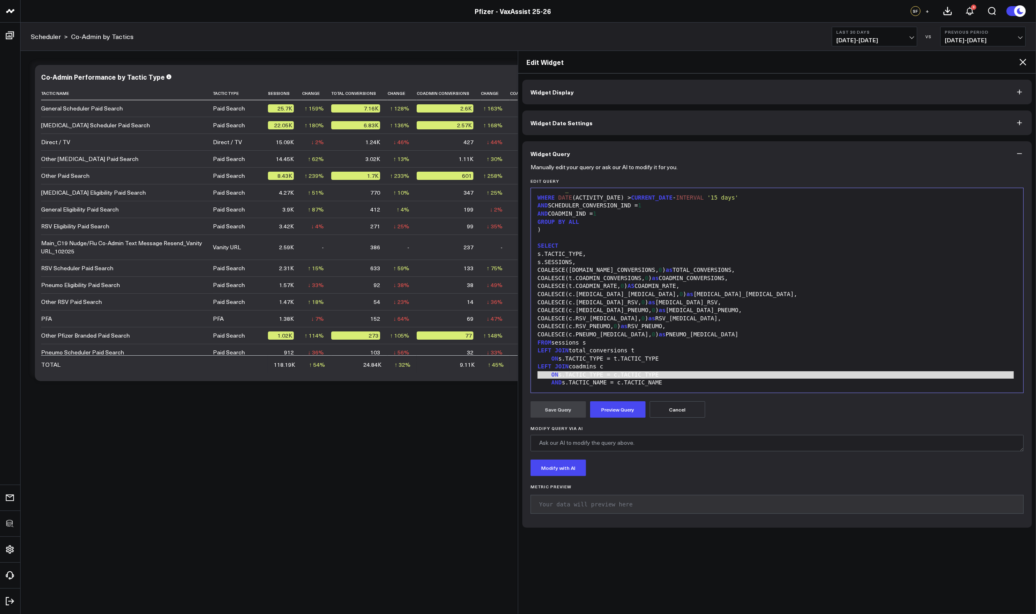
scroll to position [258, 0]
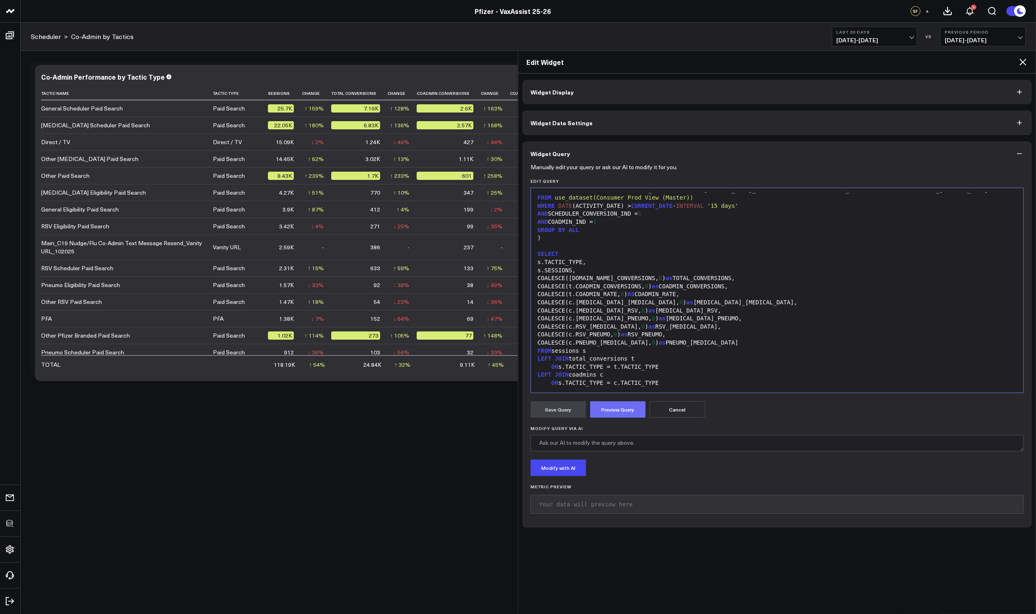
click at [615, 404] on button "Preview Query" at bounding box center [617, 409] width 55 height 16
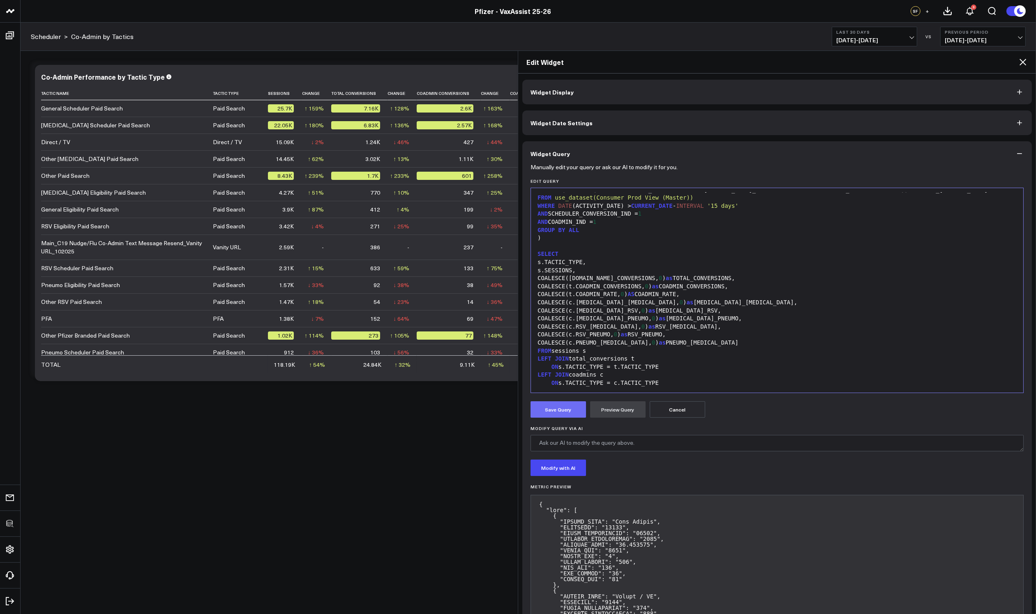
click at [555, 404] on button "Save Query" at bounding box center [557, 409] width 55 height 16
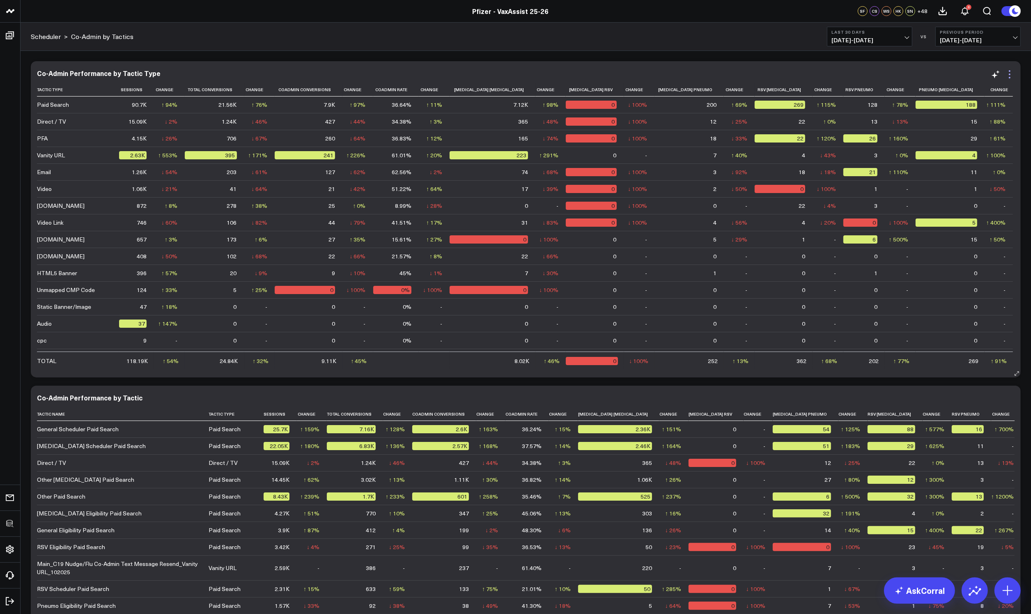
click at [1013, 73] on icon at bounding box center [1010, 74] width 10 height 10
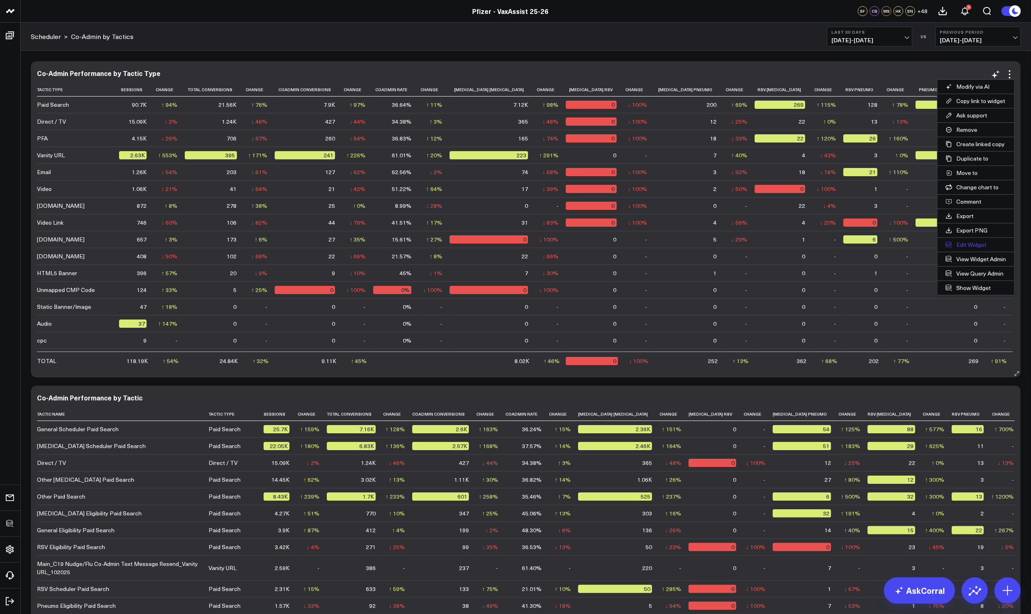
click at [954, 248] on button "Edit Widget" at bounding box center [976, 245] width 77 height 14
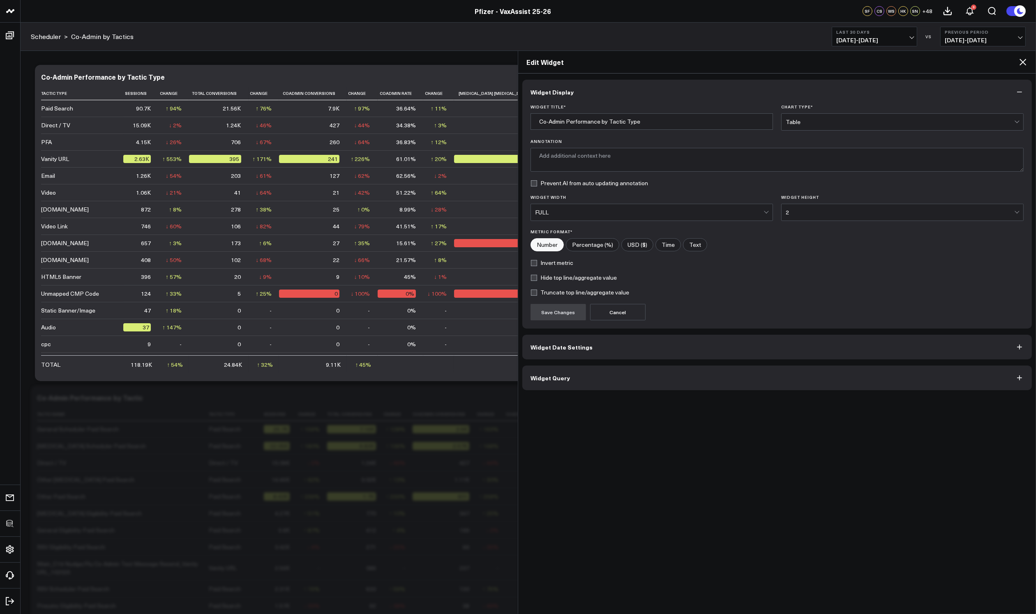
type textarea "This chart displays the performance of different tactic types, highlighting the…"
click at [572, 367] on button "Widget Query" at bounding box center [776, 378] width 509 height 25
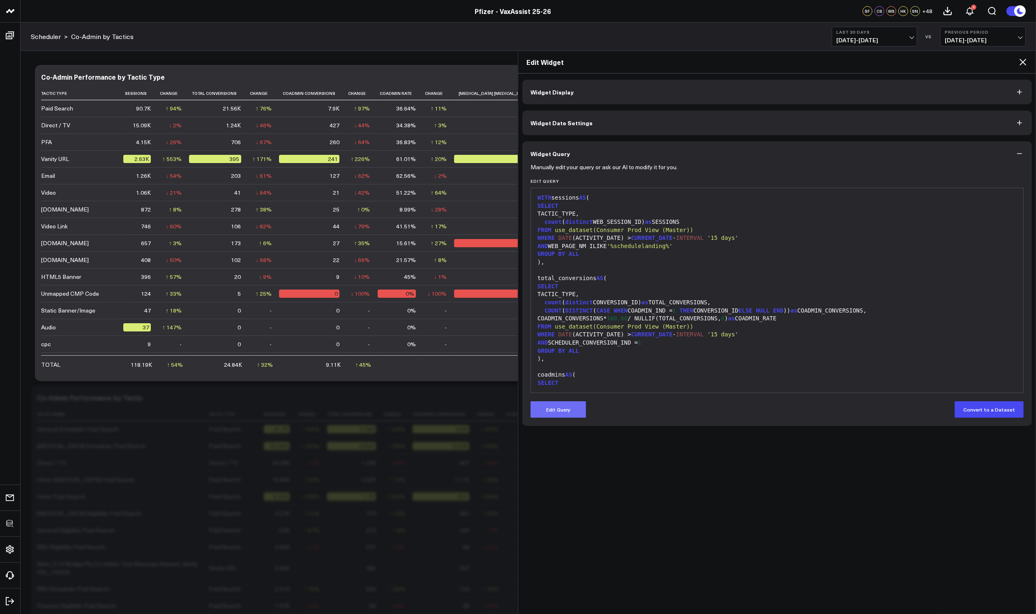
click at [571, 417] on button "Edit Query" at bounding box center [557, 409] width 55 height 16
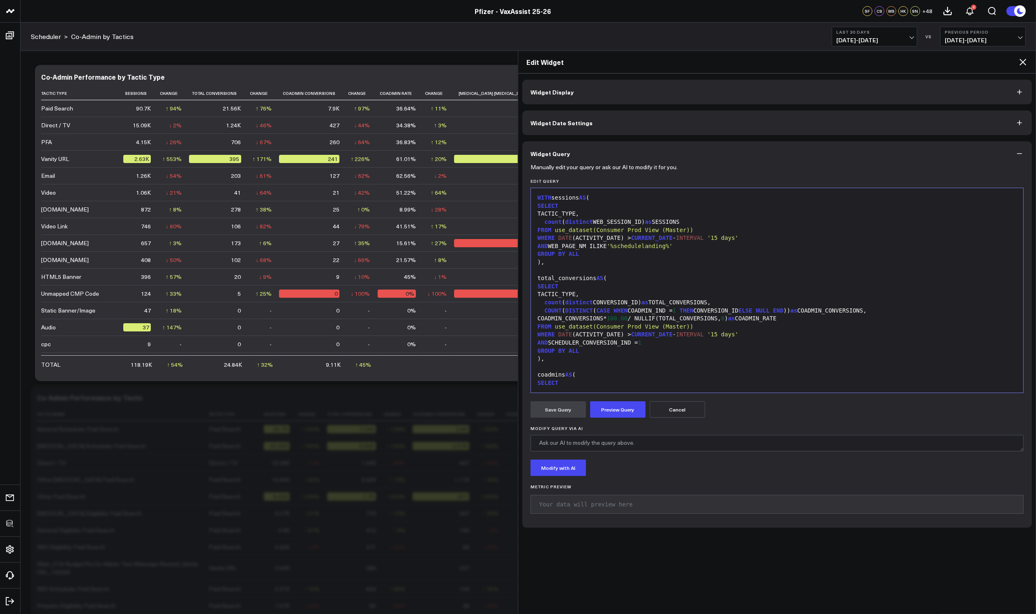
scroll to position [6, 0]
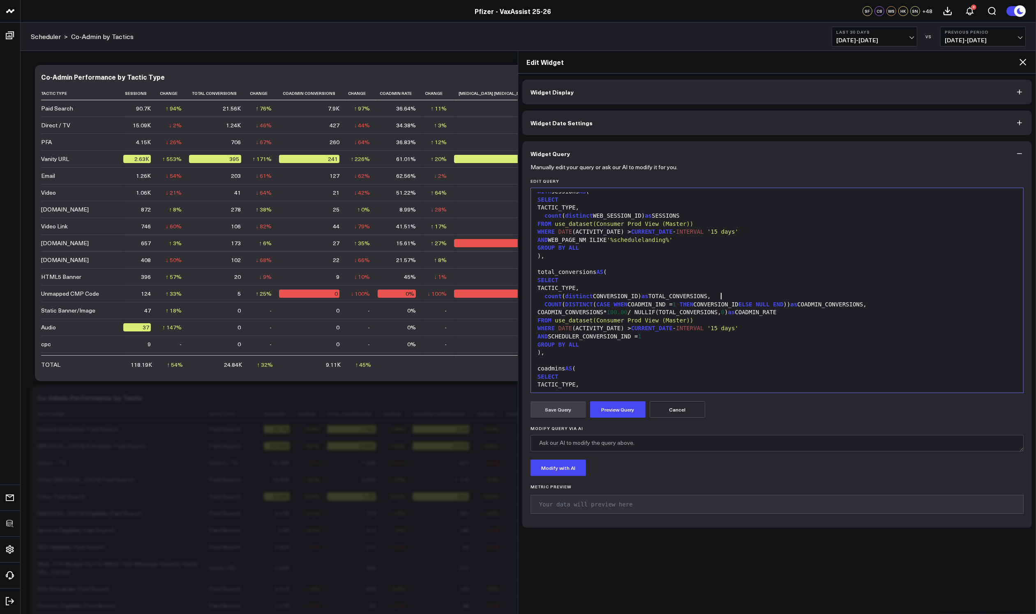
click at [810, 297] on div "count ( distinct CONVERSION_ID) as TOTAL_CONVERSIONS," at bounding box center [777, 296] width 484 height 8
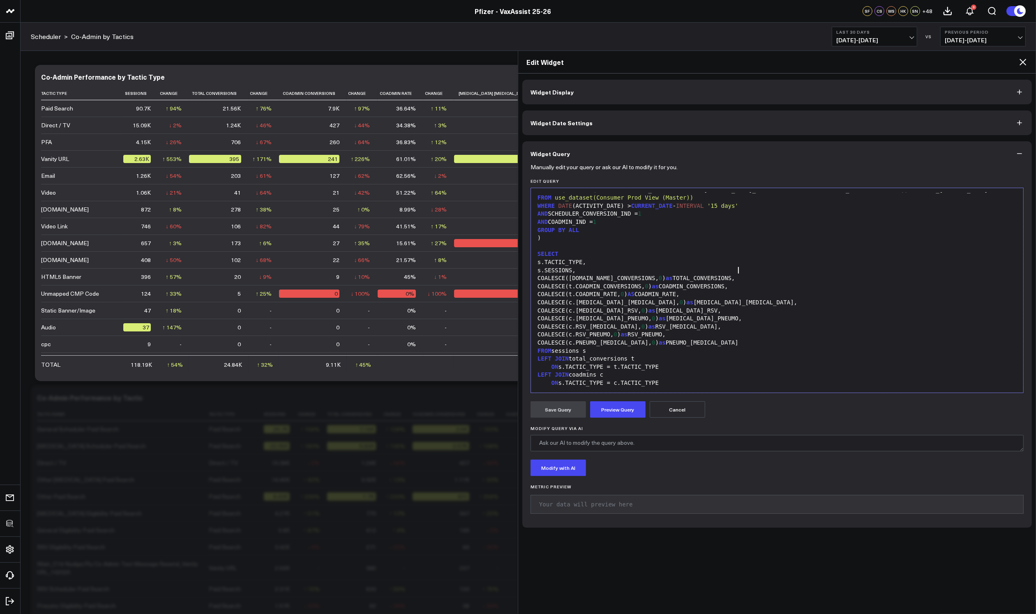
click at [751, 274] on div "COALESCE(t.TOTAL_CONVERSIONS, 0 ) as TOTAL_CONVERSIONS," at bounding box center [777, 278] width 484 height 8
click at [740, 283] on div "t.TOTAL_CONVERSIONS* 100.00 / NULLIF(s.SESSIONS, 0 ) as CVR," at bounding box center [777, 287] width 484 height 8
click at [721, 274] on div "COALESCE(t.TOTAL_CONVERSIONS, 0 ) as TOTAL_CONVERSIONS," at bounding box center [777, 278] width 484 height 8
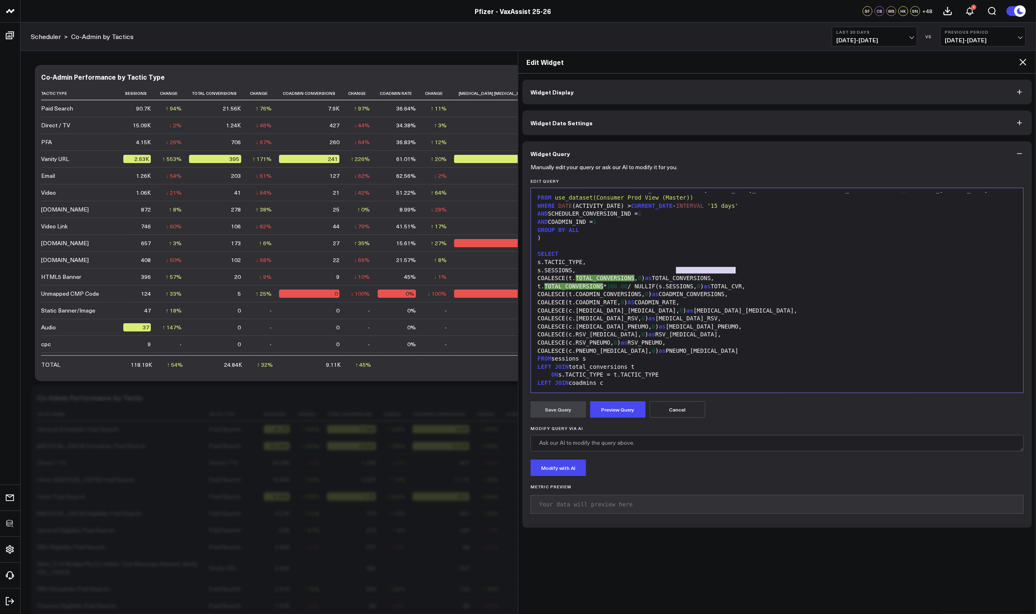
click at [721, 274] on div "COALESCE(t. TOTAL_CONVERSIONS , 0 ) as TOTAL_CONVERSIONS," at bounding box center [777, 278] width 484 height 8
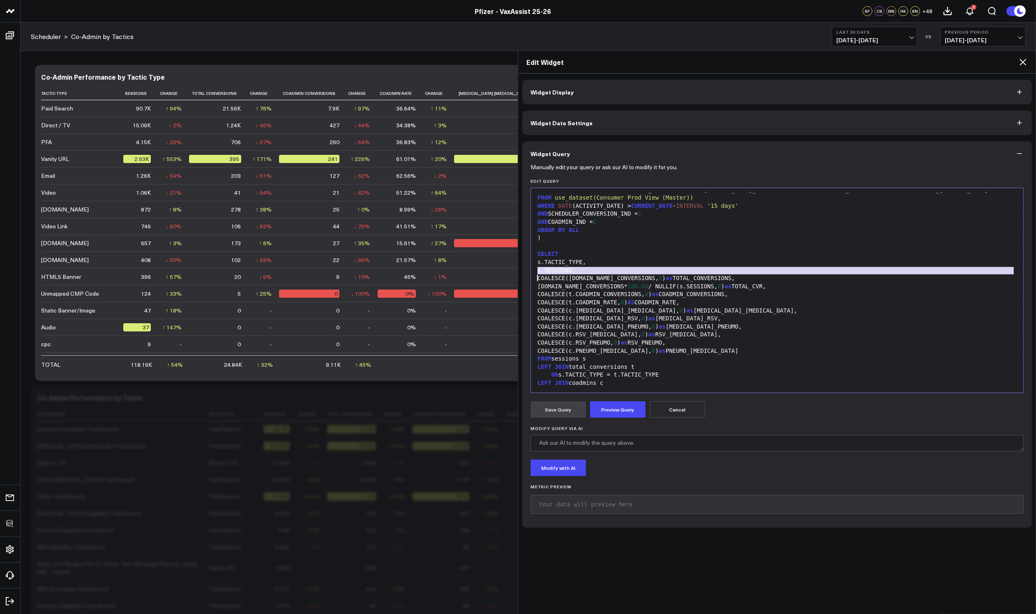
click at [718, 283] on span "0" at bounding box center [718, 286] width 3 height 7
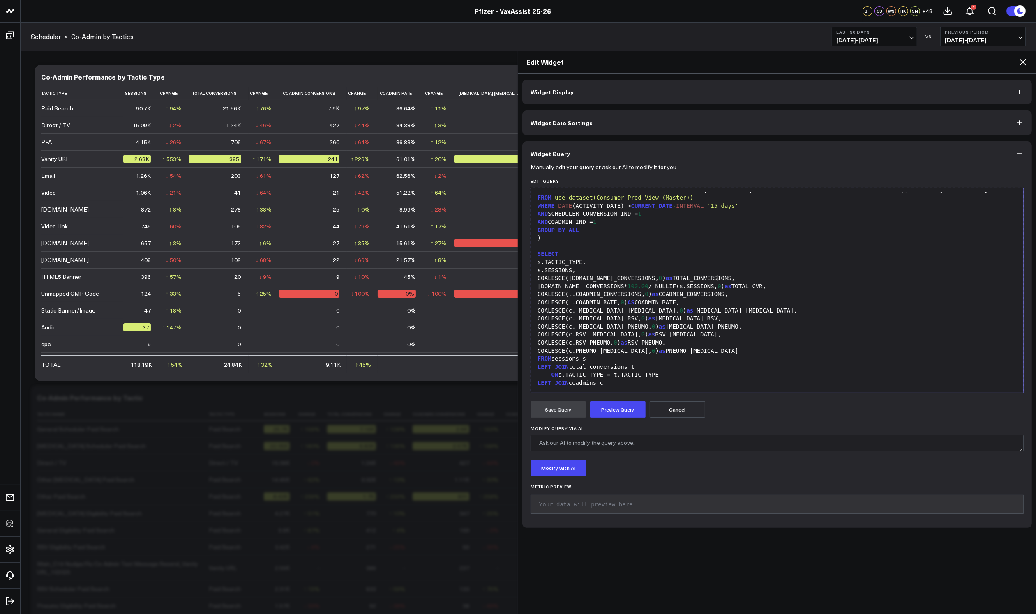
click at [718, 283] on span "0" at bounding box center [718, 286] width 3 height 7
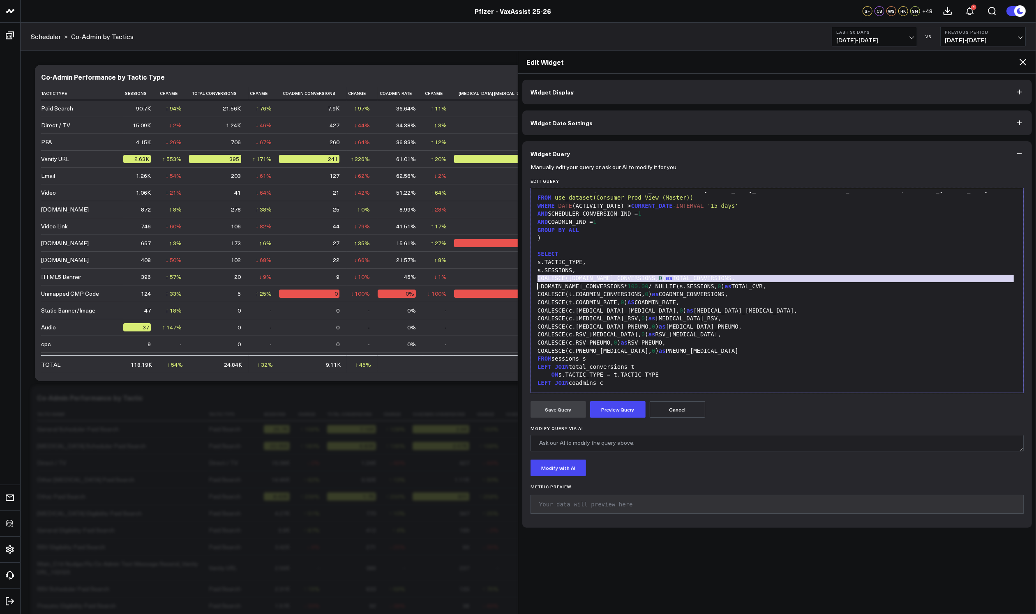
copy div "t.TOTAL_CONVERSIONS* 100.00 / NULLIF(s.SESSIONS, 0 ) as TOTAL_CVR,"
click at [705, 315] on div "COALESCE(c.COVID_RSV, 0 ) as COVID_RSV," at bounding box center [777, 319] width 484 height 8
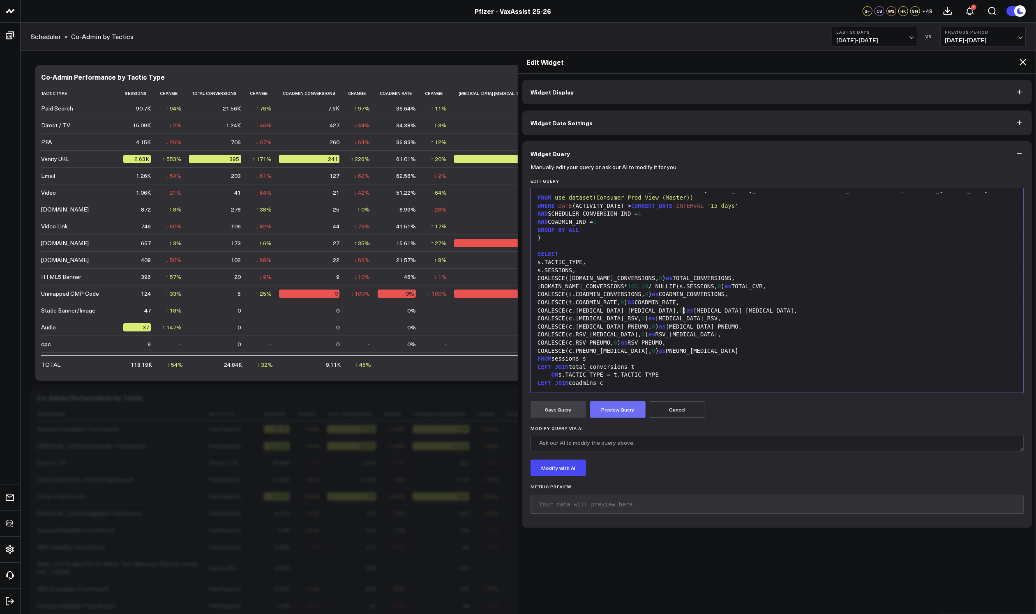
click at [629, 411] on button "Preview Query" at bounding box center [617, 409] width 55 height 16
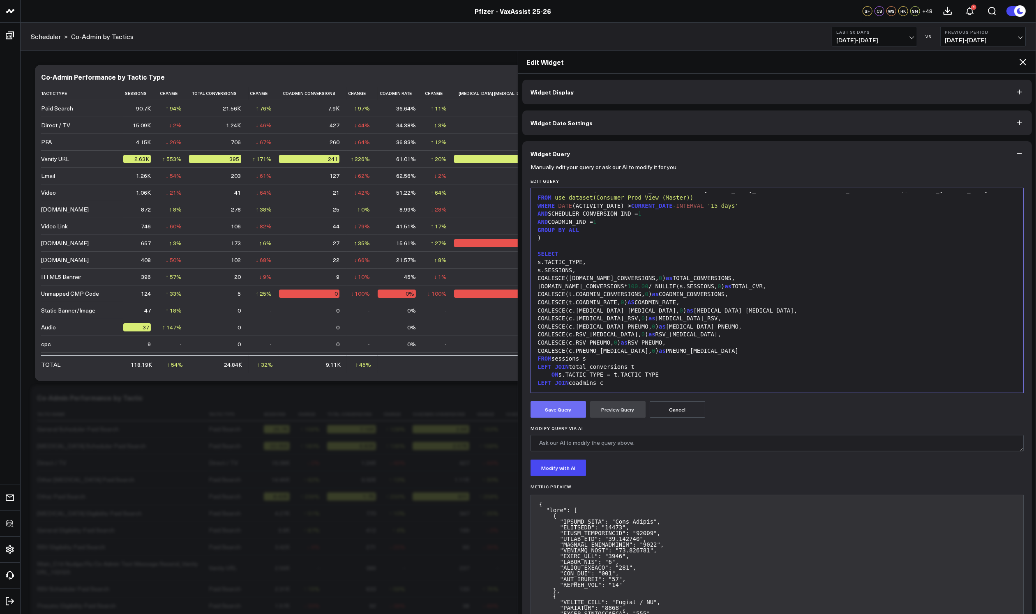
click at [555, 411] on button "Save Query" at bounding box center [557, 409] width 55 height 16
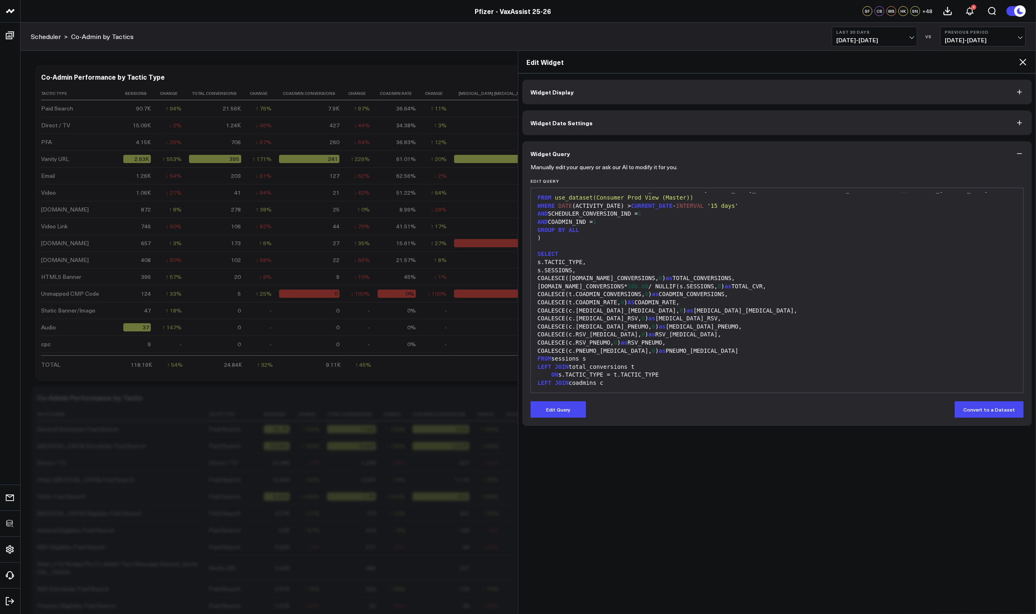
click at [1023, 61] on icon at bounding box center [1022, 62] width 7 height 7
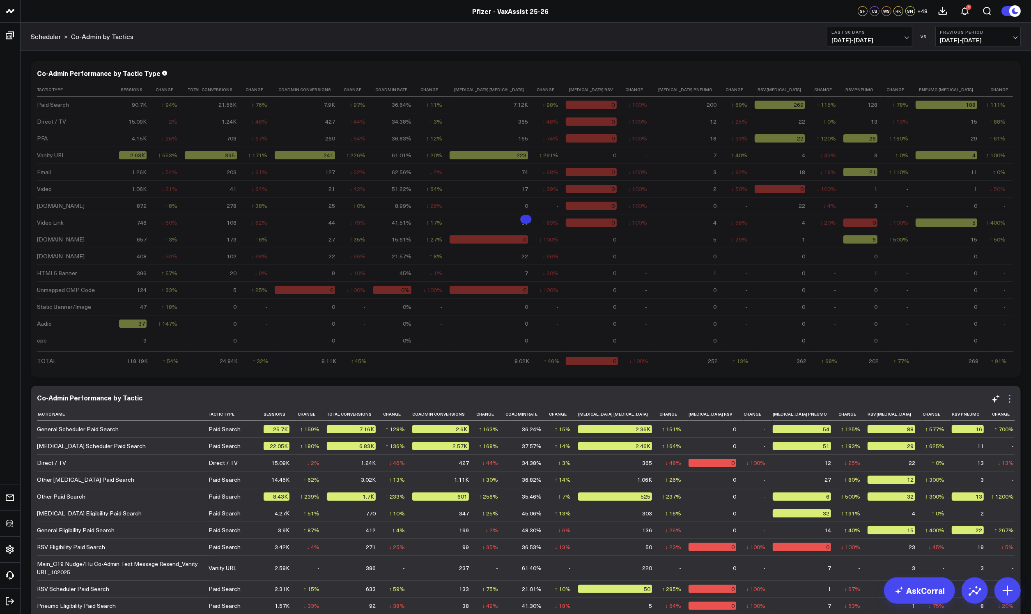
click at [1008, 403] on icon at bounding box center [1010, 399] width 10 height 10
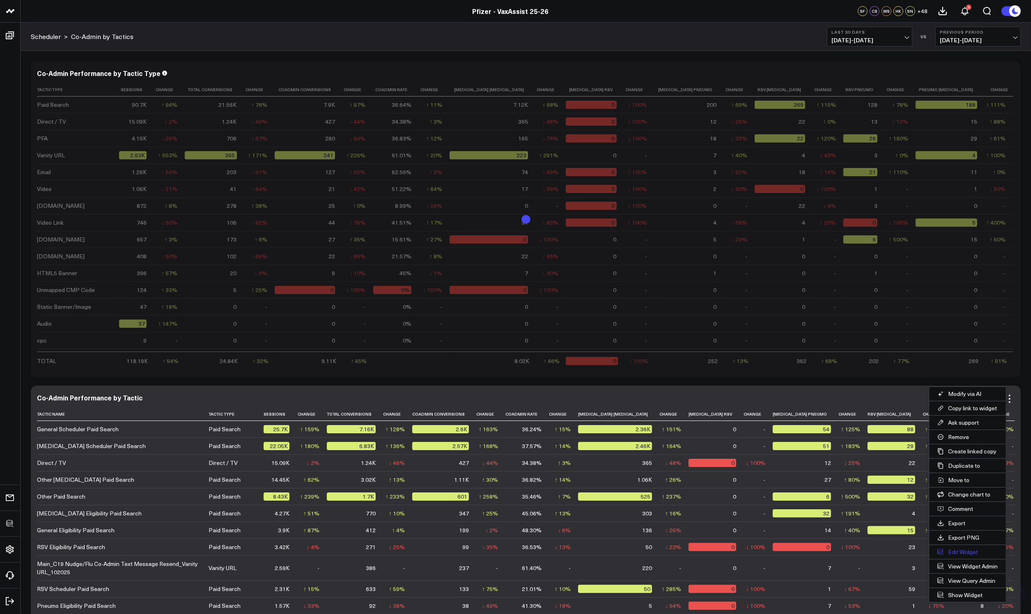
click at [956, 550] on button "Edit Widget" at bounding box center [968, 552] width 77 height 14
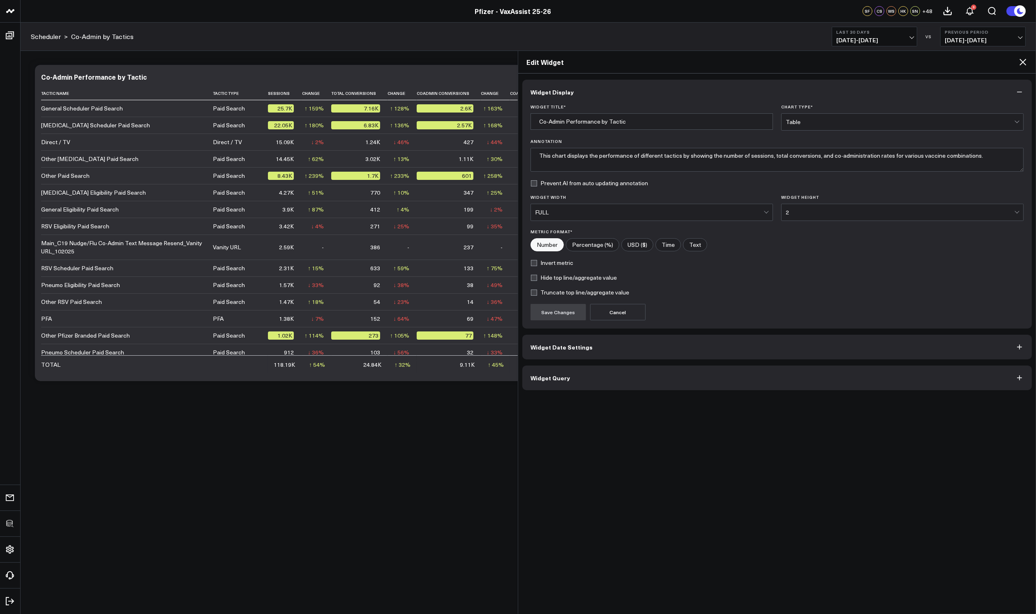
click at [618, 383] on button "Widget Query" at bounding box center [776, 378] width 509 height 25
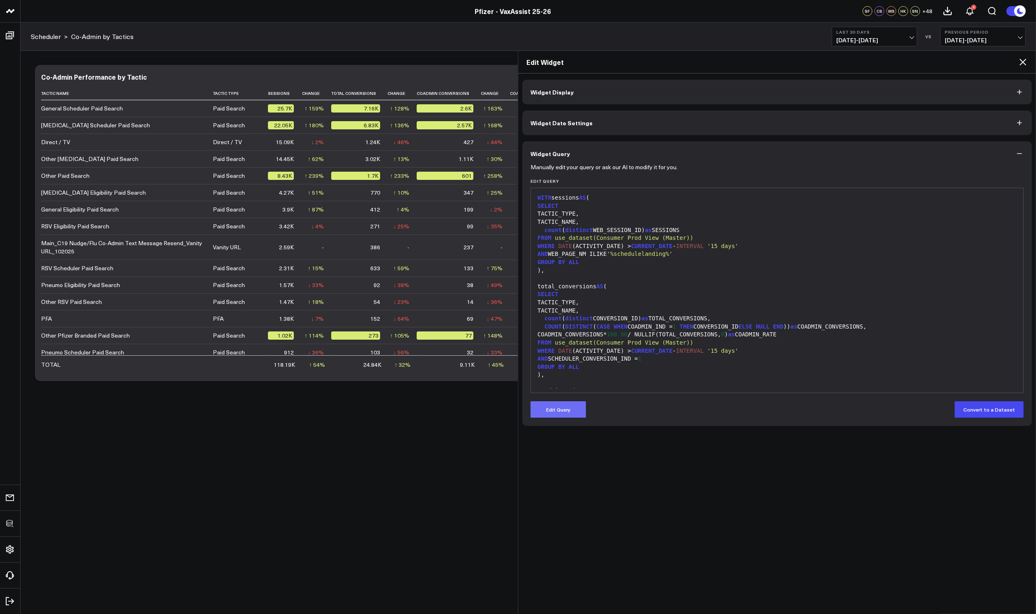
click at [571, 411] on button "Edit Query" at bounding box center [557, 409] width 55 height 16
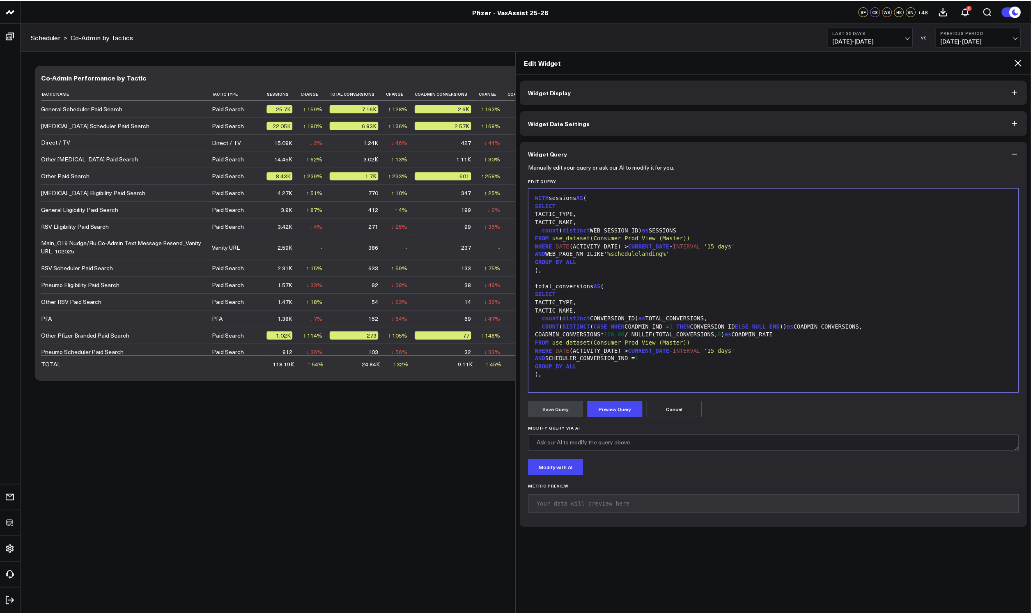
scroll to position [306, 0]
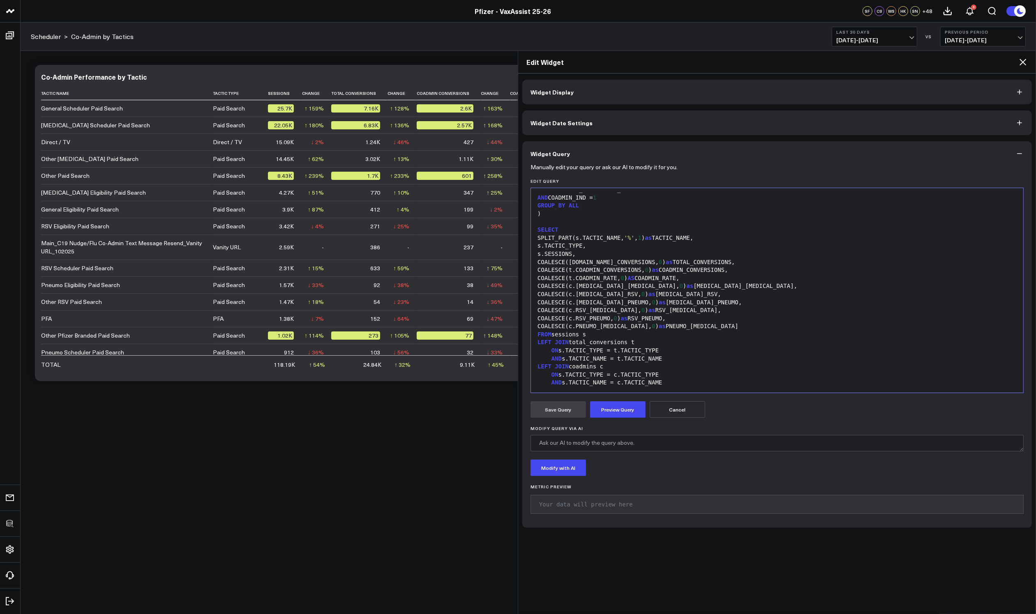
click at [753, 250] on div "s.SESSIONS," at bounding box center [777, 254] width 484 height 8
click at [752, 258] on div "COALESCE(t.TOTAL_CONVERSIONS, 0 ) as TOTAL_CONVERSIONS," at bounding box center [777, 262] width 484 height 8
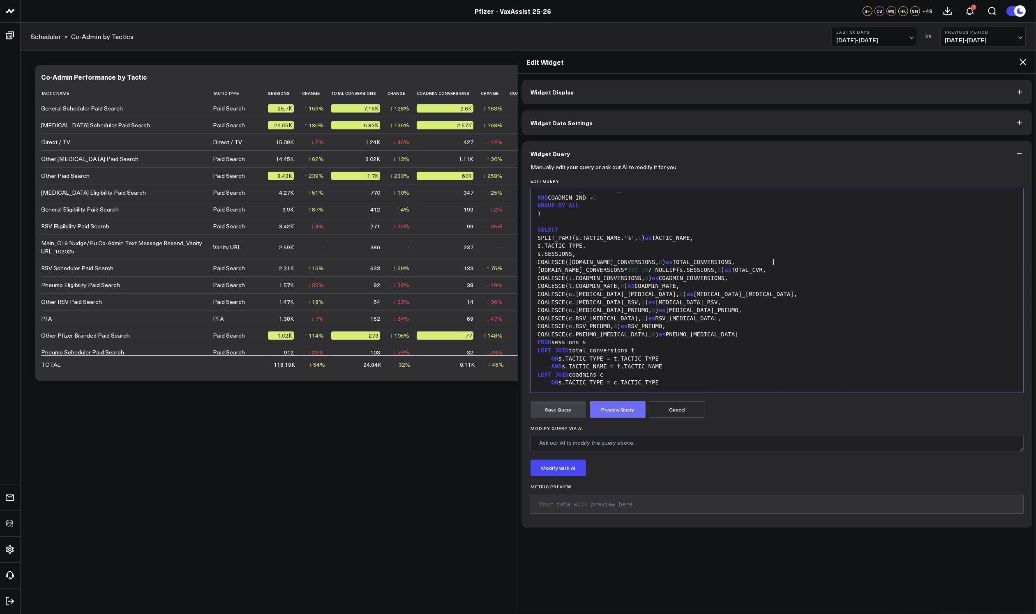
click at [629, 412] on button "Preview Query" at bounding box center [617, 409] width 55 height 16
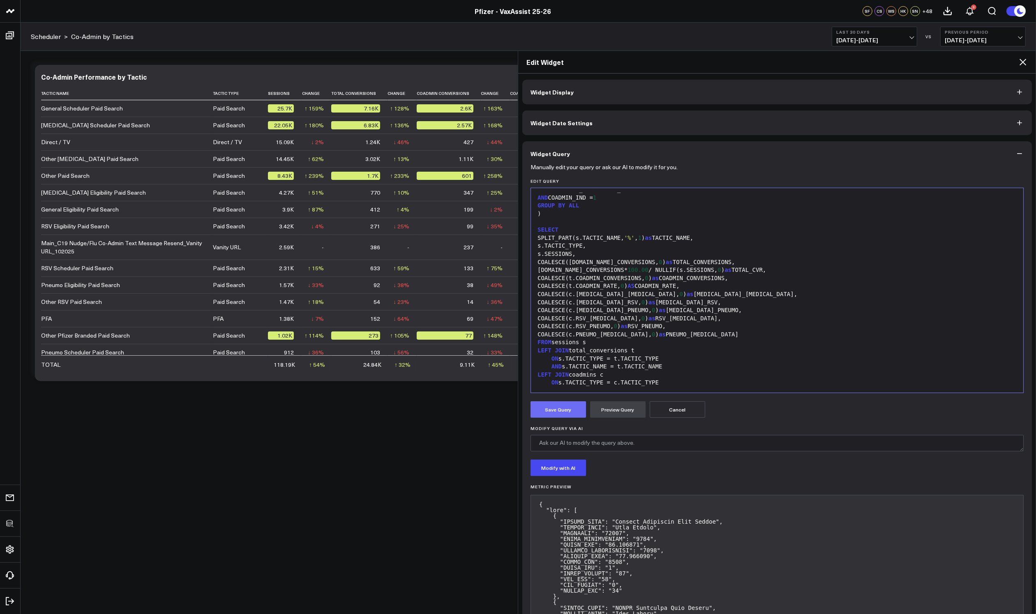
click at [556, 408] on button "Save Query" at bounding box center [557, 409] width 55 height 16
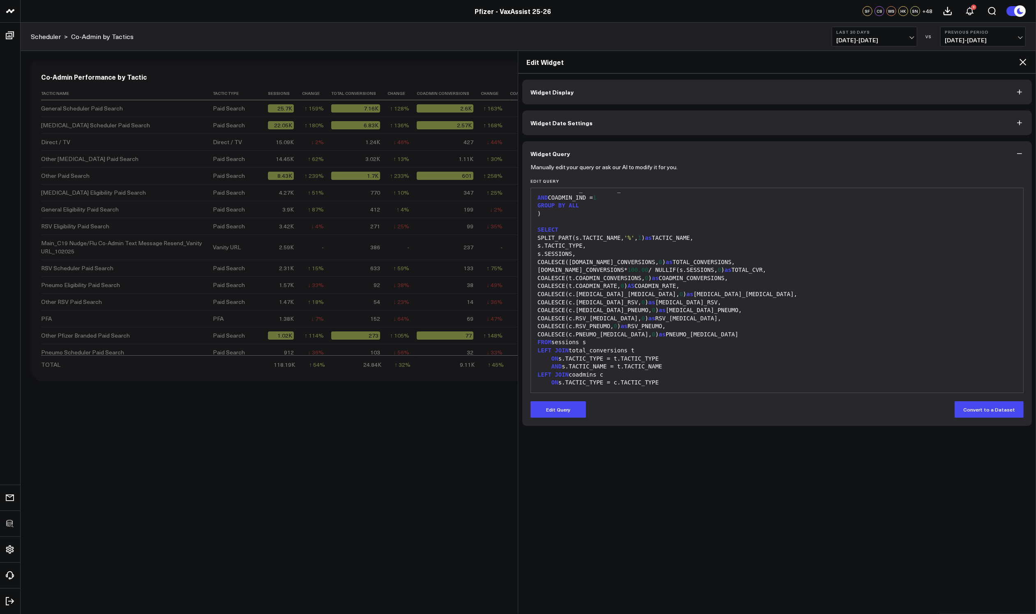
click at [1024, 62] on icon at bounding box center [1023, 62] width 10 height 10
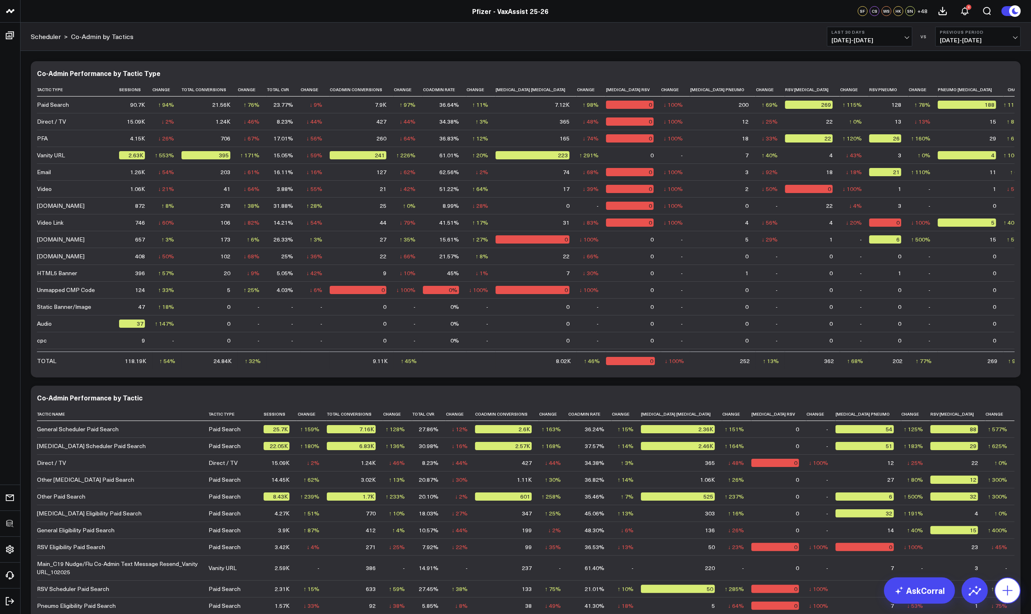
click at [1001, 585] on button at bounding box center [1008, 591] width 26 height 26
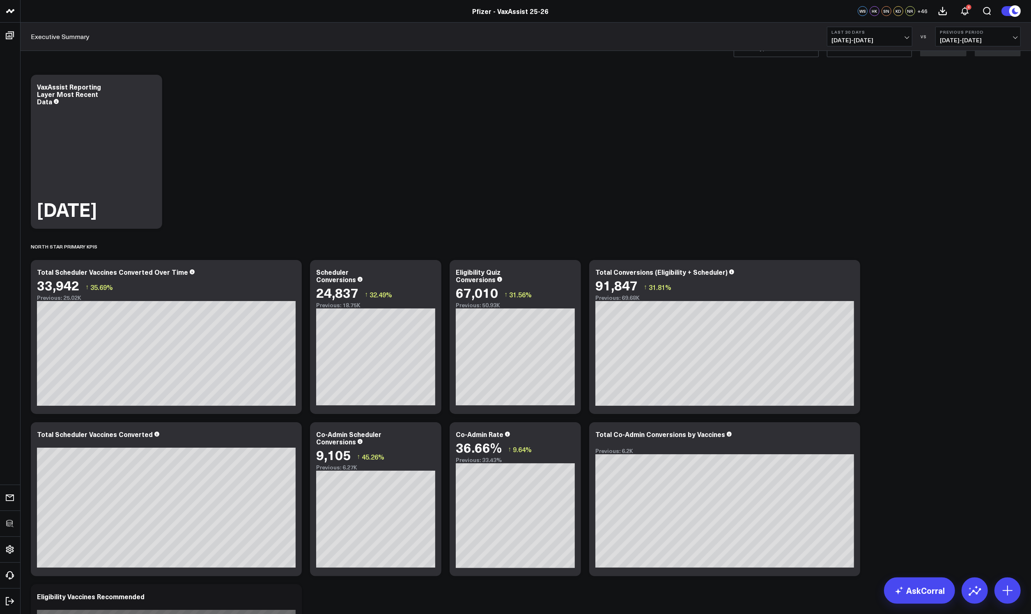
scroll to position [50, 0]
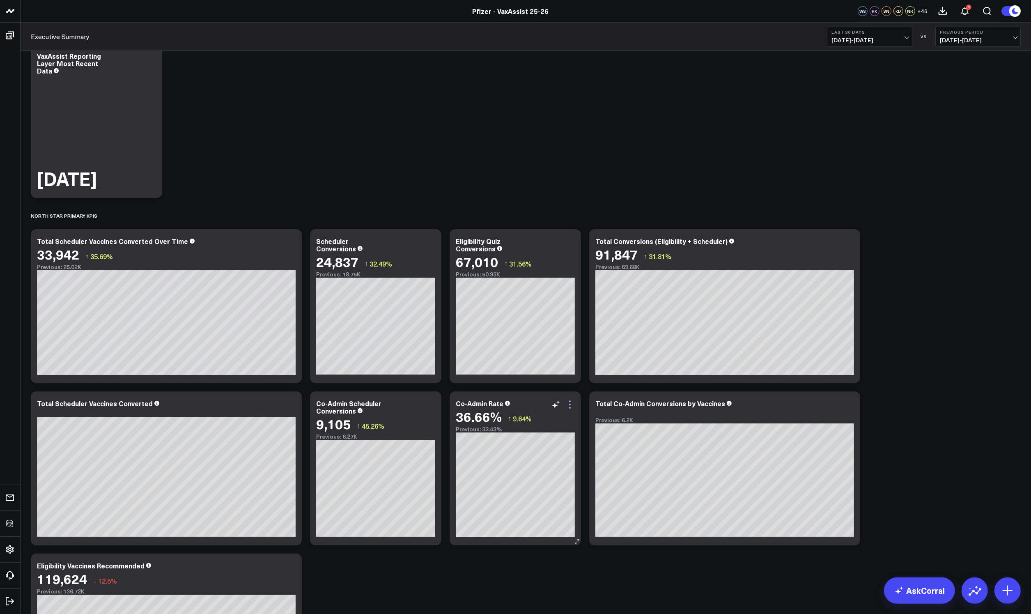
click at [570, 408] on icon at bounding box center [570, 408] width 2 height 2
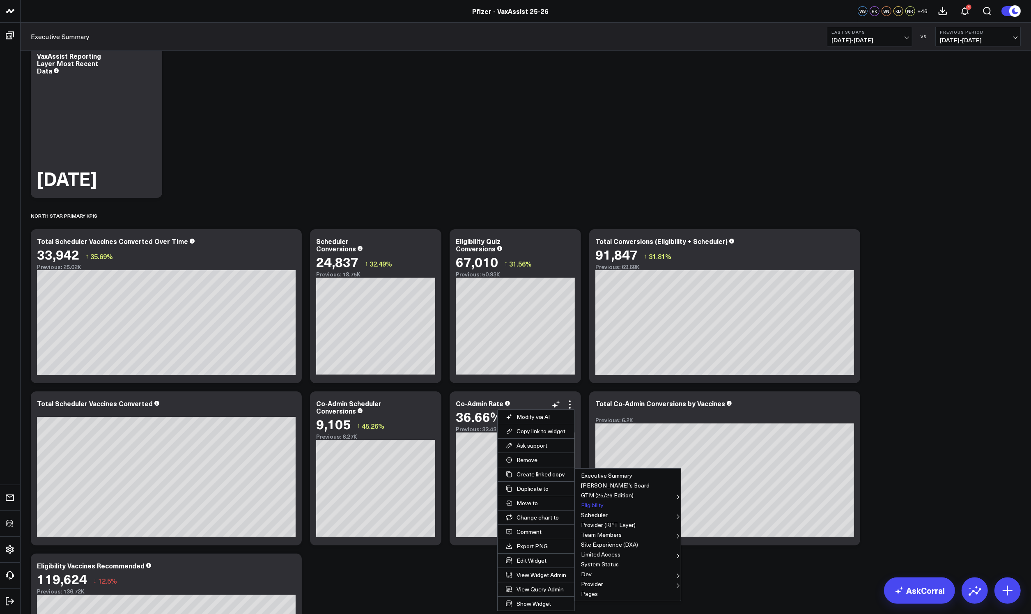
click at [597, 508] on button "Eligibility" at bounding box center [628, 505] width 106 height 10
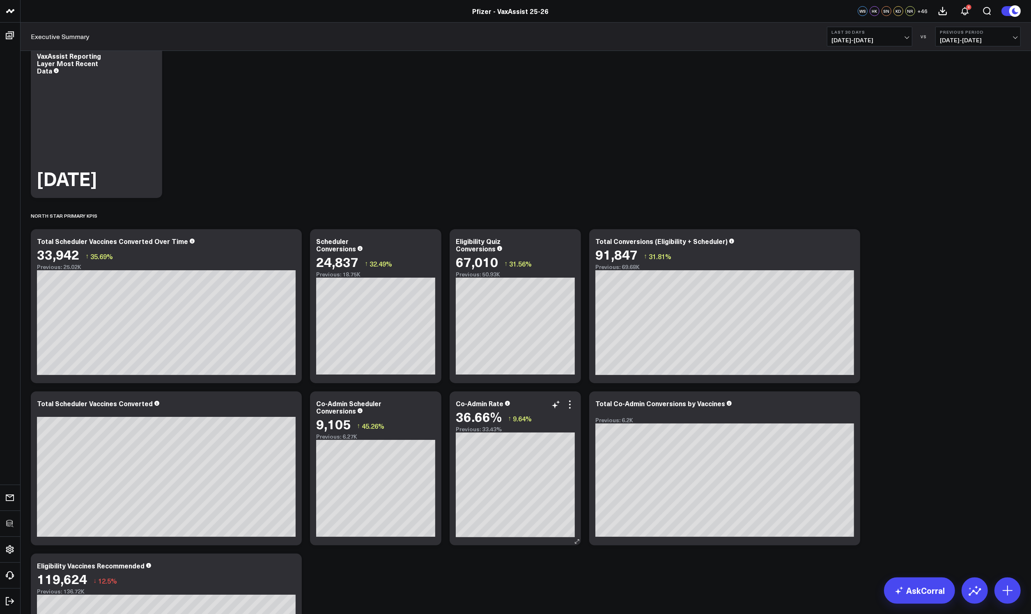
click at [570, 397] on div "Co-Admin Rate 36.66% ↑ 9.64% Previous: 33.43%" at bounding box center [515, 468] width 131 height 154
click at [569, 402] on icon at bounding box center [570, 402] width 2 height 2
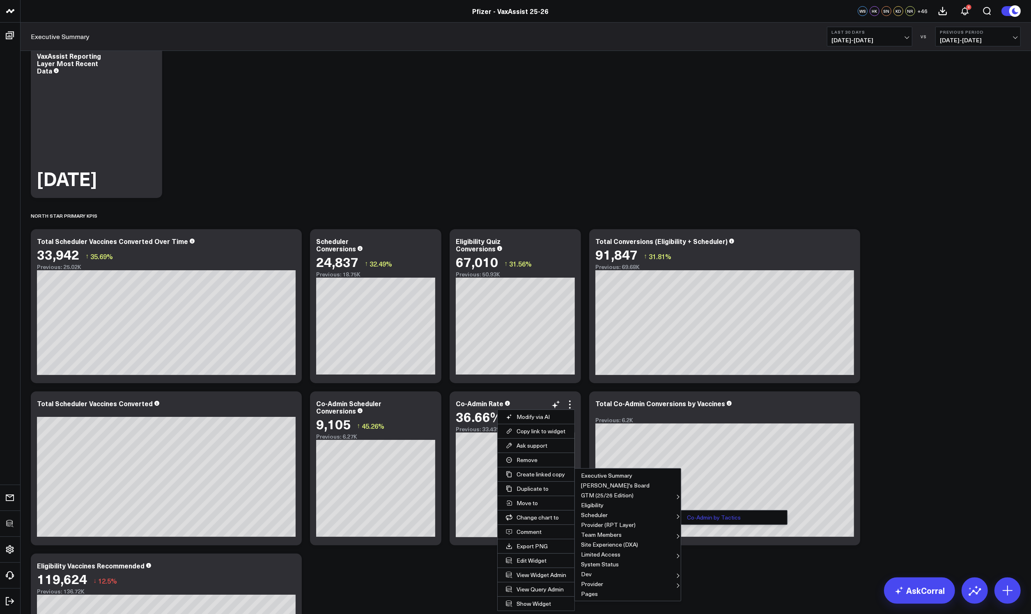
click at [690, 517] on button "Co-Admin by Tactics" at bounding box center [734, 518] width 106 height 10
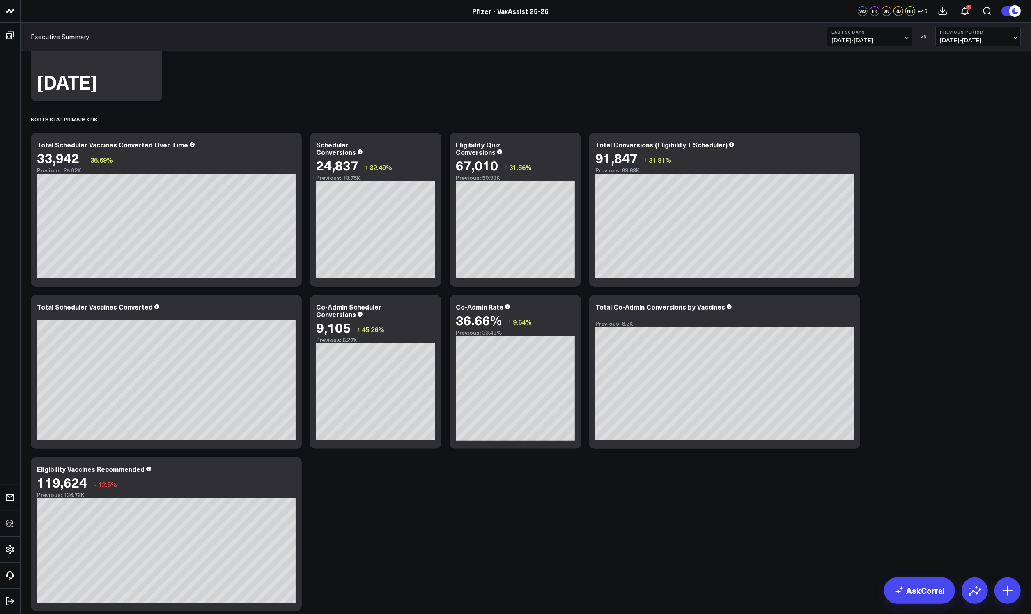
scroll to position [358, 0]
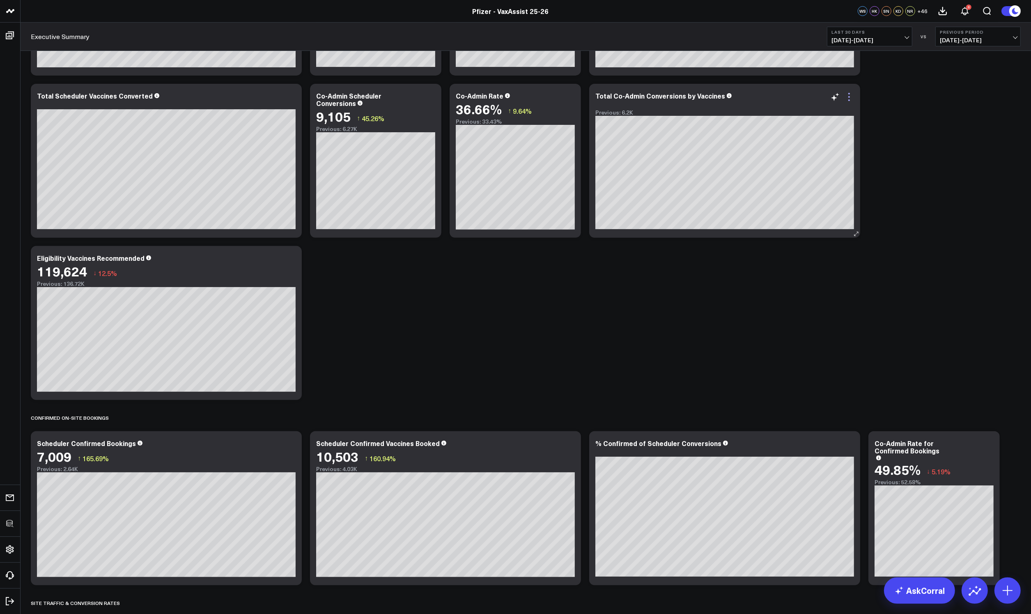
click at [851, 96] on icon at bounding box center [850, 97] width 10 height 10
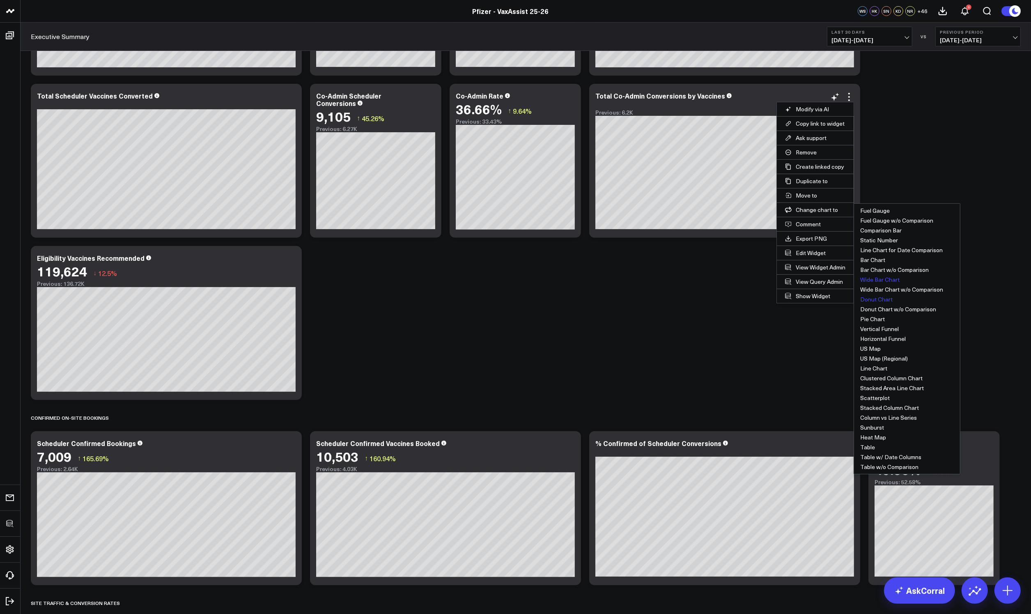
click at [886, 278] on button "Wide Bar Chart" at bounding box center [907, 280] width 106 height 10
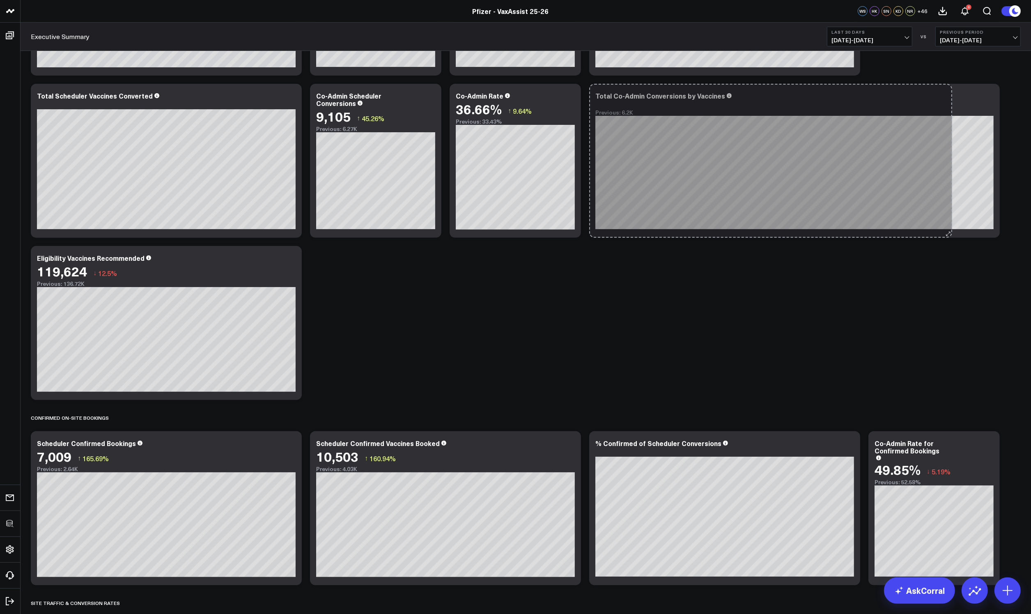
drag, startPoint x: 577, startPoint y: 398, endPoint x: 395, endPoint y: 385, distance: 182.8
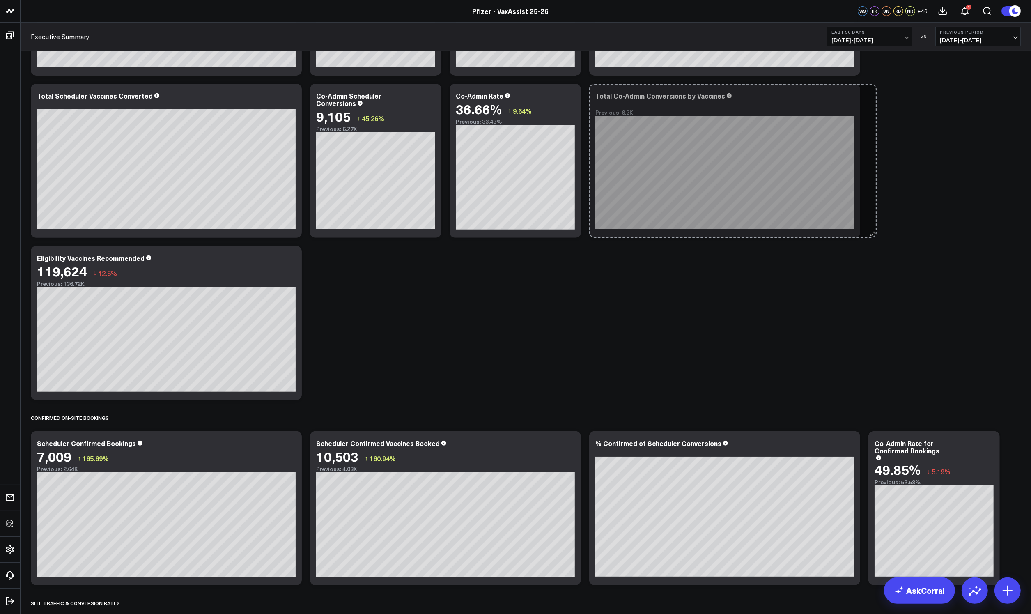
drag, startPoint x: 994, startPoint y: 234, endPoint x: 870, endPoint y: 230, distance: 123.3
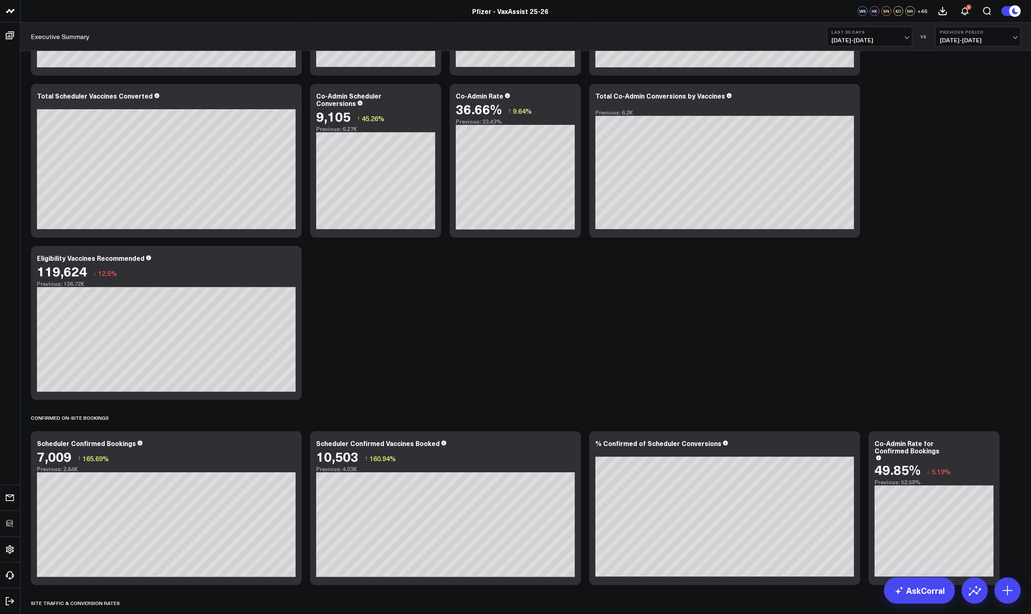
click at [849, 98] on icon at bounding box center [850, 97] width 10 height 10
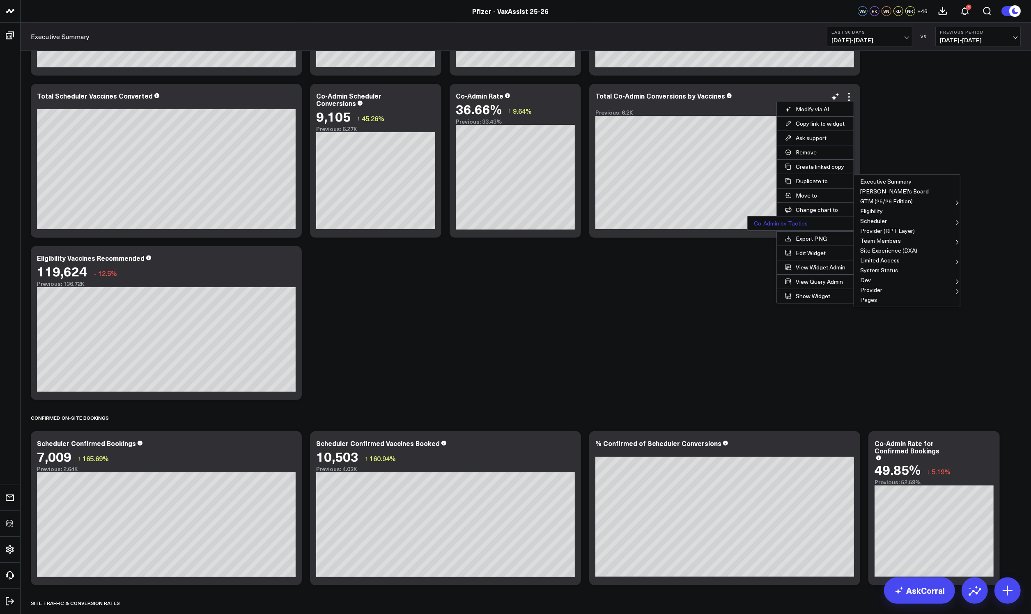
click at [799, 219] on button "Co-Admin by Tactics" at bounding box center [801, 224] width 106 height 10
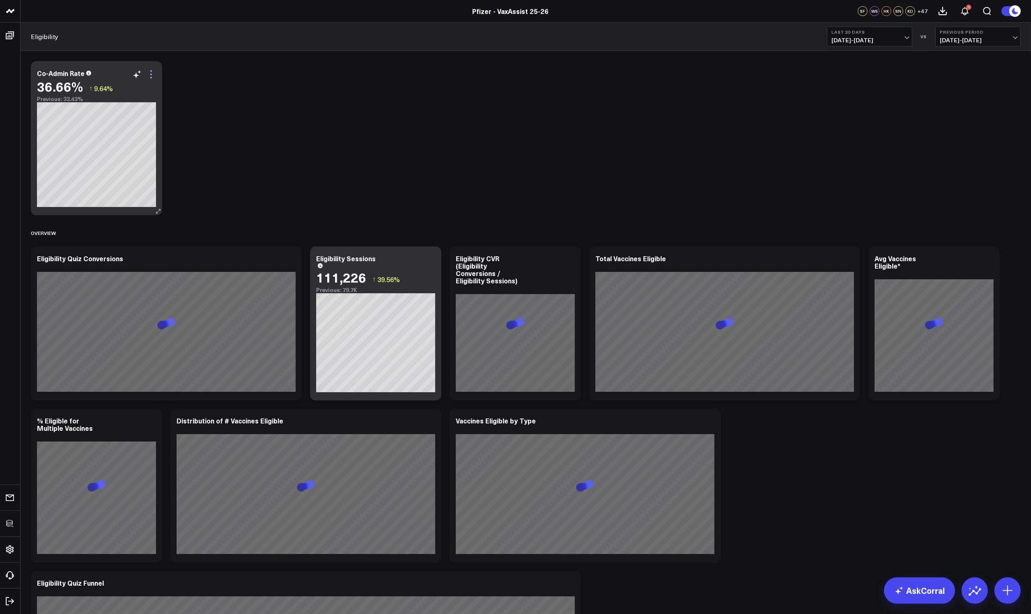
click at [151, 75] on icon at bounding box center [151, 74] width 10 height 10
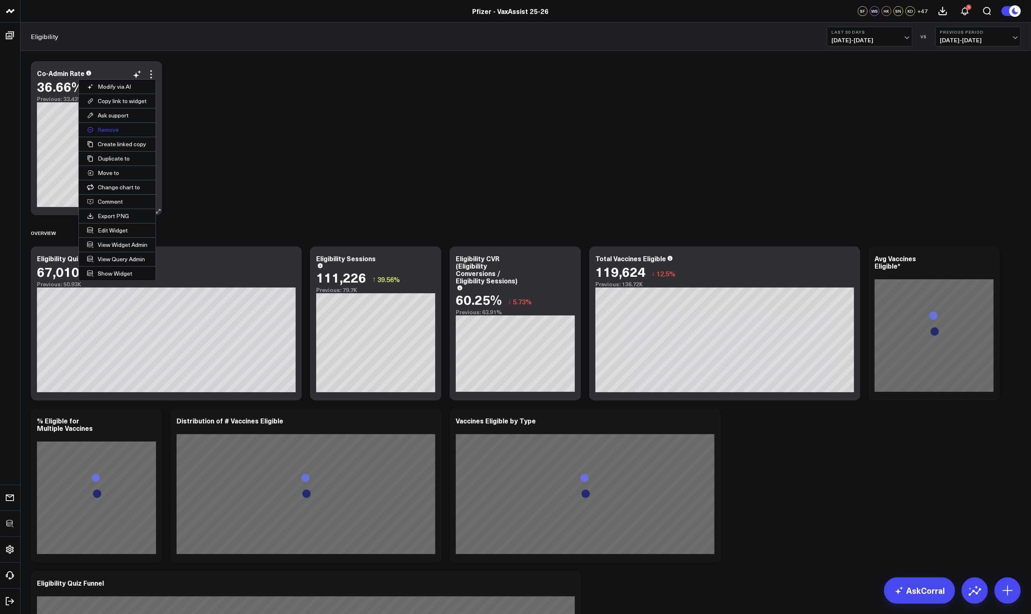
click at [111, 131] on button "Remove" at bounding box center [117, 130] width 77 height 14
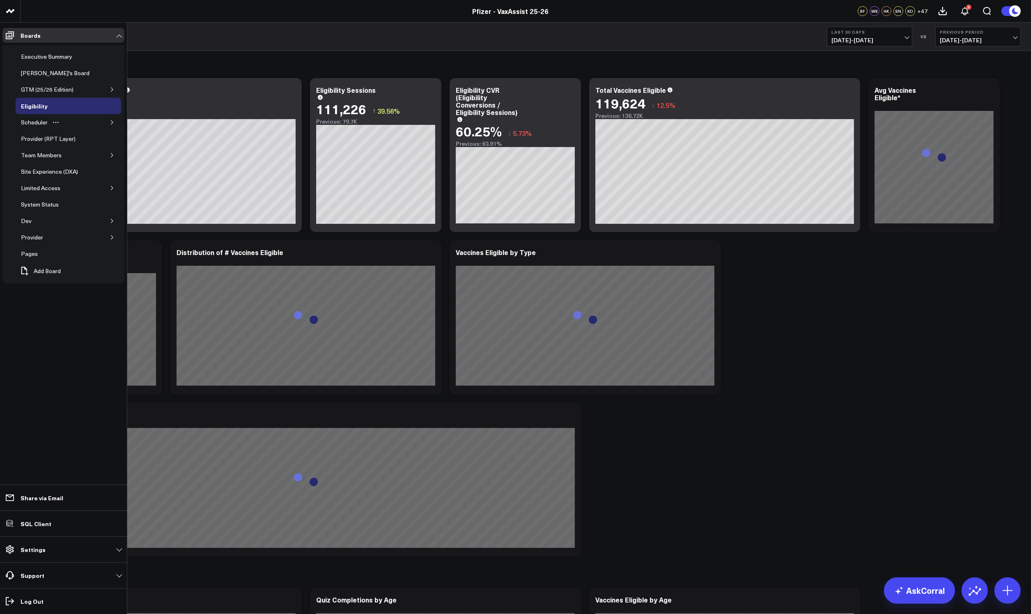
click at [110, 122] on icon "button" at bounding box center [112, 122] width 5 height 5
click at [62, 137] on div "Co-Admin by Tactics" at bounding box center [54, 139] width 58 height 10
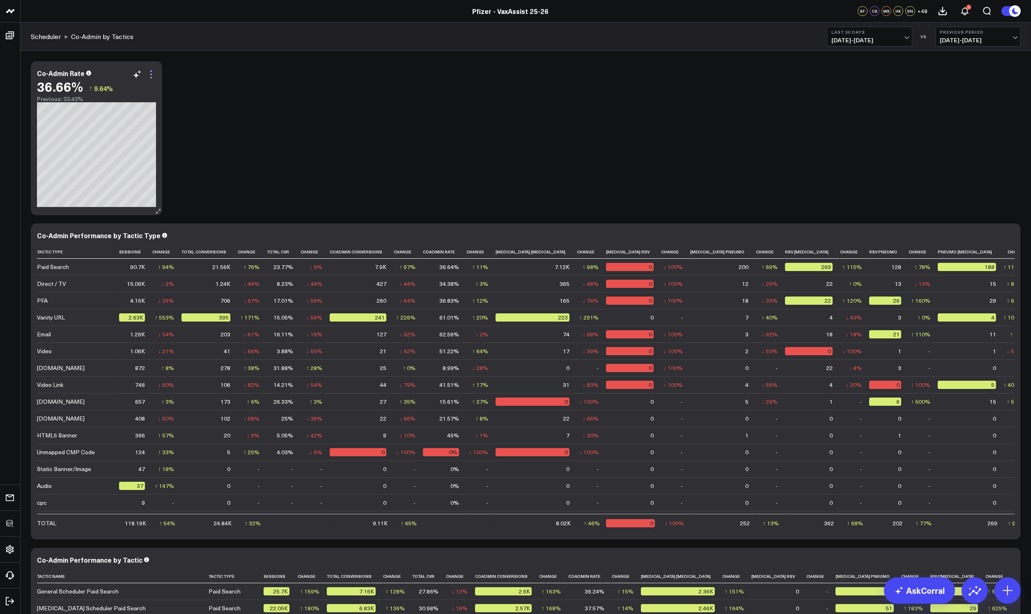
click at [152, 75] on icon at bounding box center [151, 74] width 10 height 10
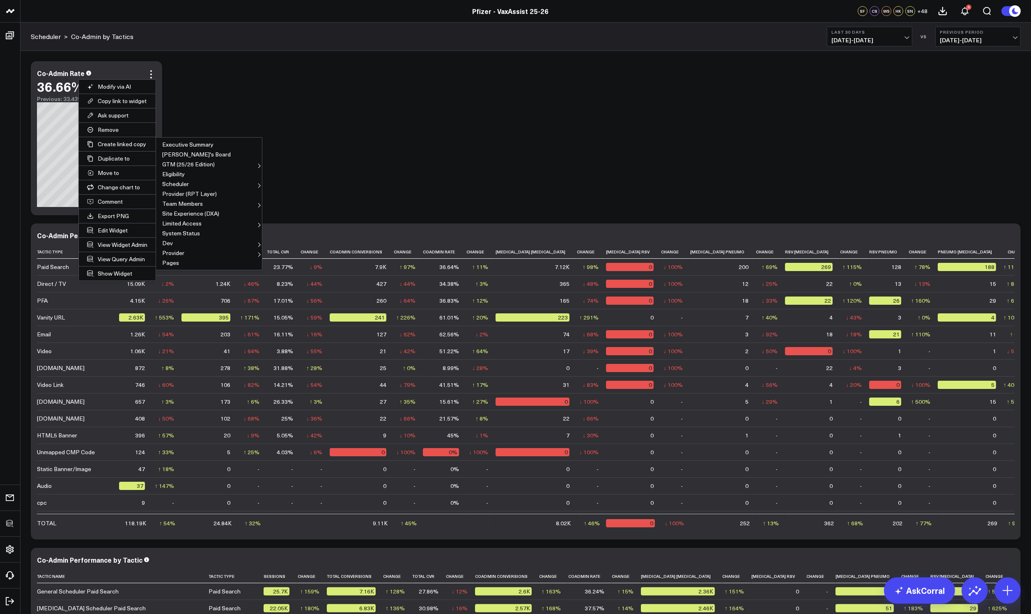
click at [566, 149] on div "Modify via AI Copy link to widget Ask support Remove Create linked copy Executi…" at bounding box center [526, 462] width 999 height 811
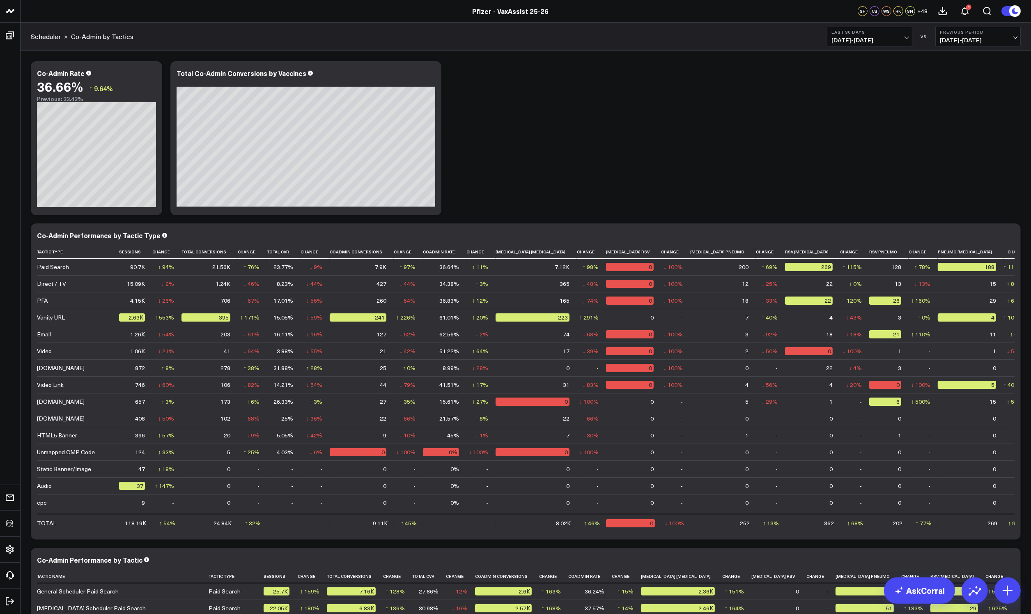
click at [649, 131] on div "Modify via AI Copy link to widget Ask support Remove Create linked copy Executi…" at bounding box center [526, 462] width 999 height 811
click at [51, 74] on div "Co-Admin Rate" at bounding box center [64, 73] width 55 height 9
click at [39, 72] on div "Co-Admin Rate" at bounding box center [61, 73] width 49 height 9
click at [562, 152] on div "Modify via AI Copy link to widget Ask support Remove Create linked copy Executi…" at bounding box center [526, 462] width 999 height 811
click at [580, 163] on div "Modify via AI Copy link to widget Ask support Remove Create linked copy Executi…" at bounding box center [526, 462] width 999 height 811
